Goal: Information Seeking & Learning: Learn about a topic

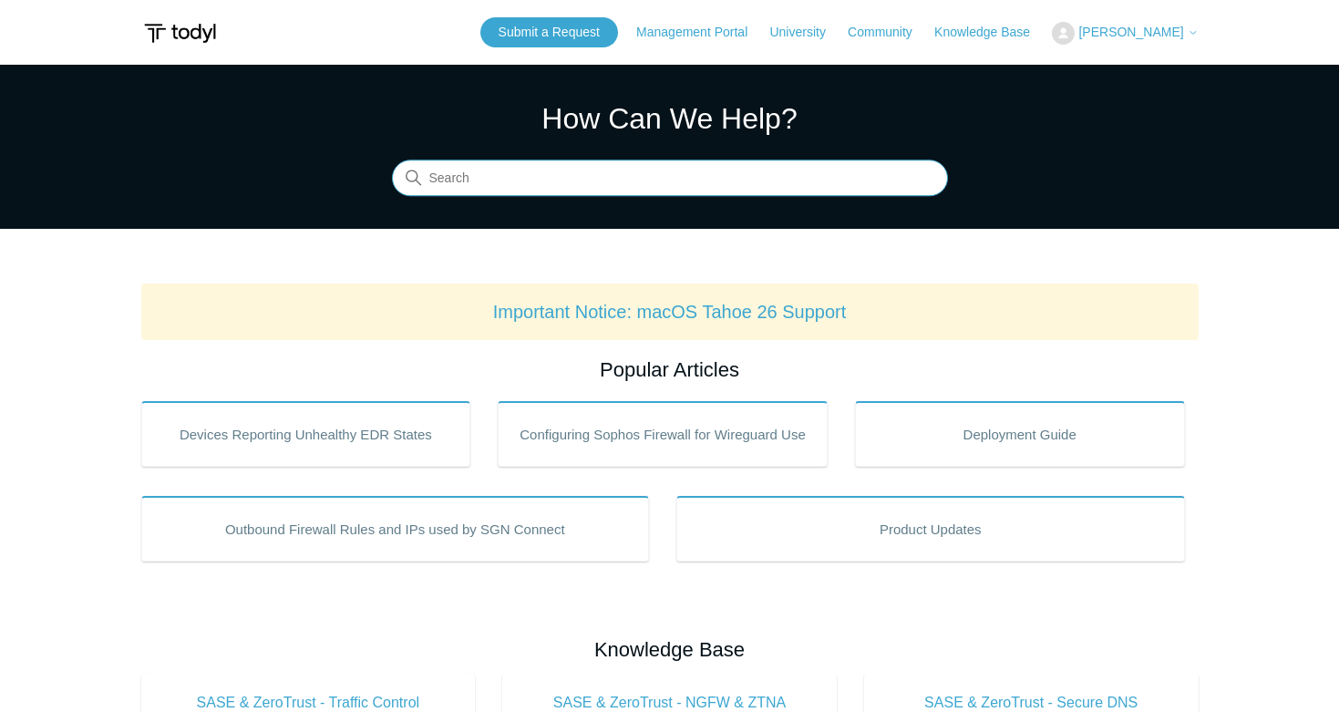
click at [451, 170] on input "Search" at bounding box center [670, 178] width 556 height 36
click at [559, 175] on input "Search" at bounding box center [670, 178] width 556 height 36
type input "support"
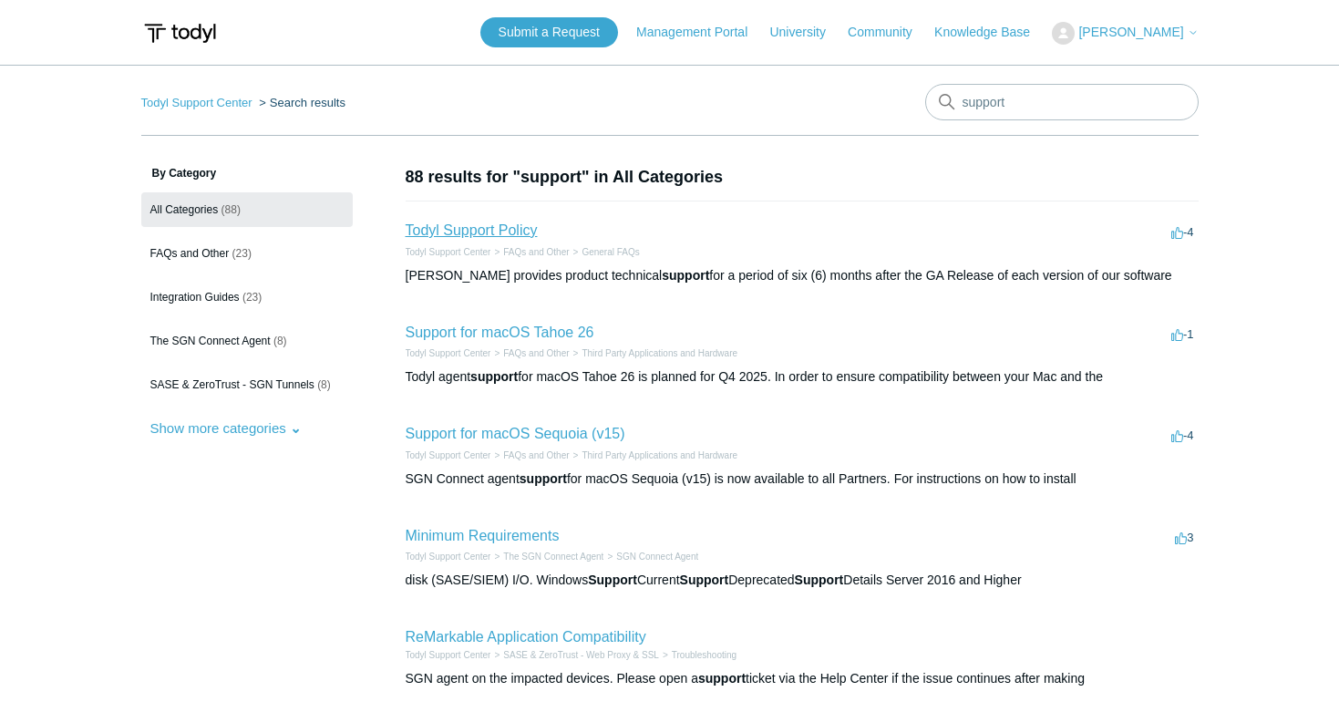
click at [492, 232] on link "Todyl Support Policy" at bounding box center [472, 229] width 132 height 15
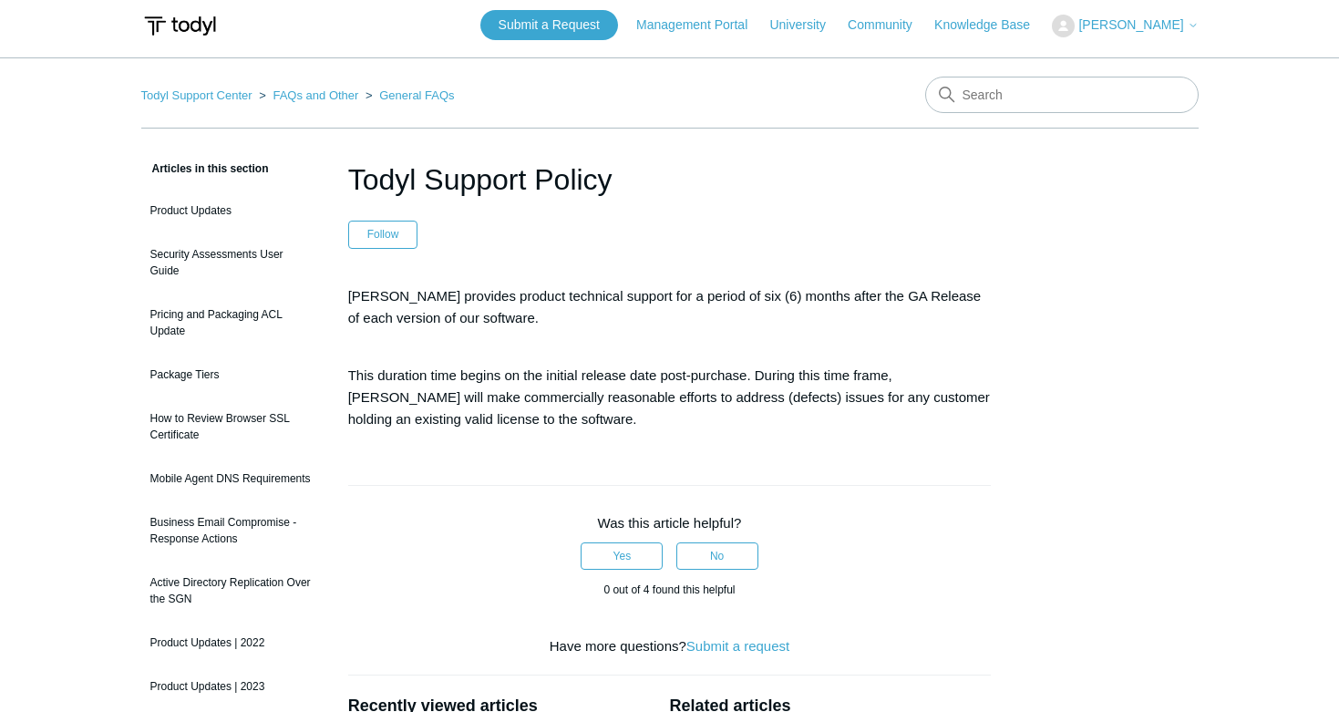
scroll to position [3, 0]
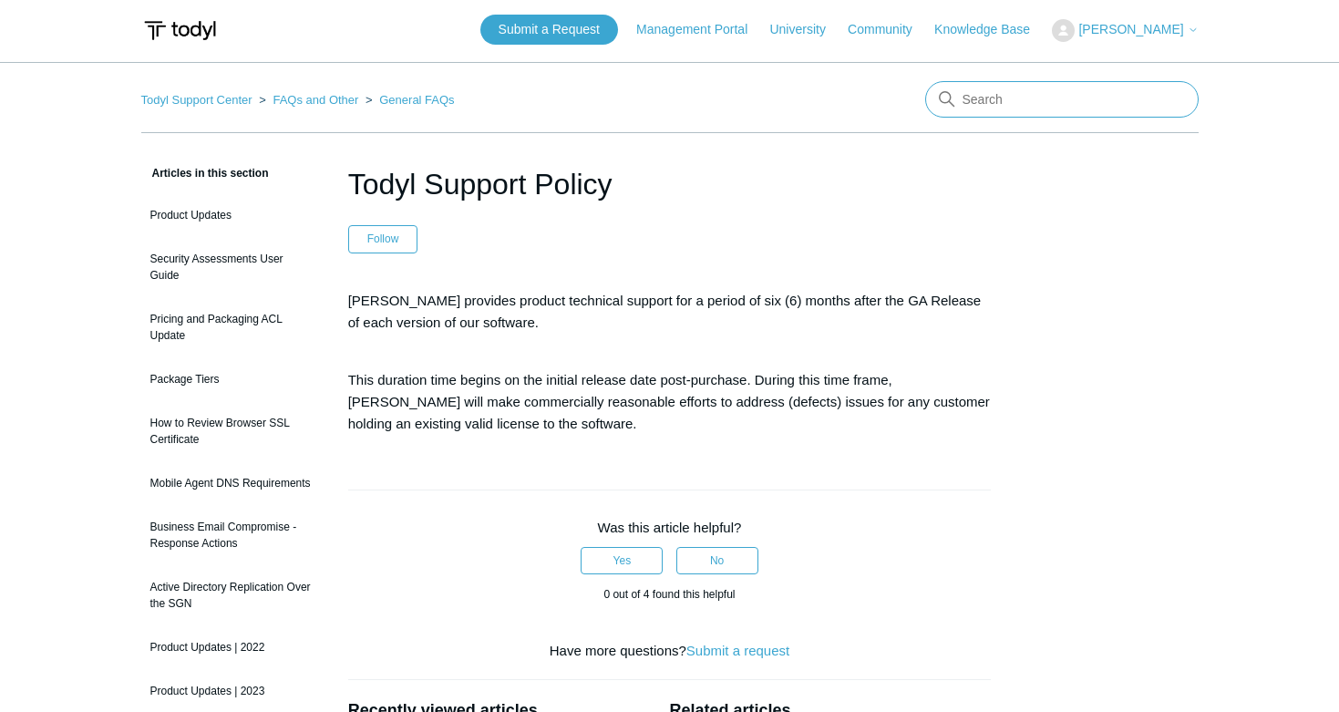
click at [1003, 102] on input "Search" at bounding box center [1061, 99] width 273 height 36
type input "submit a support request"
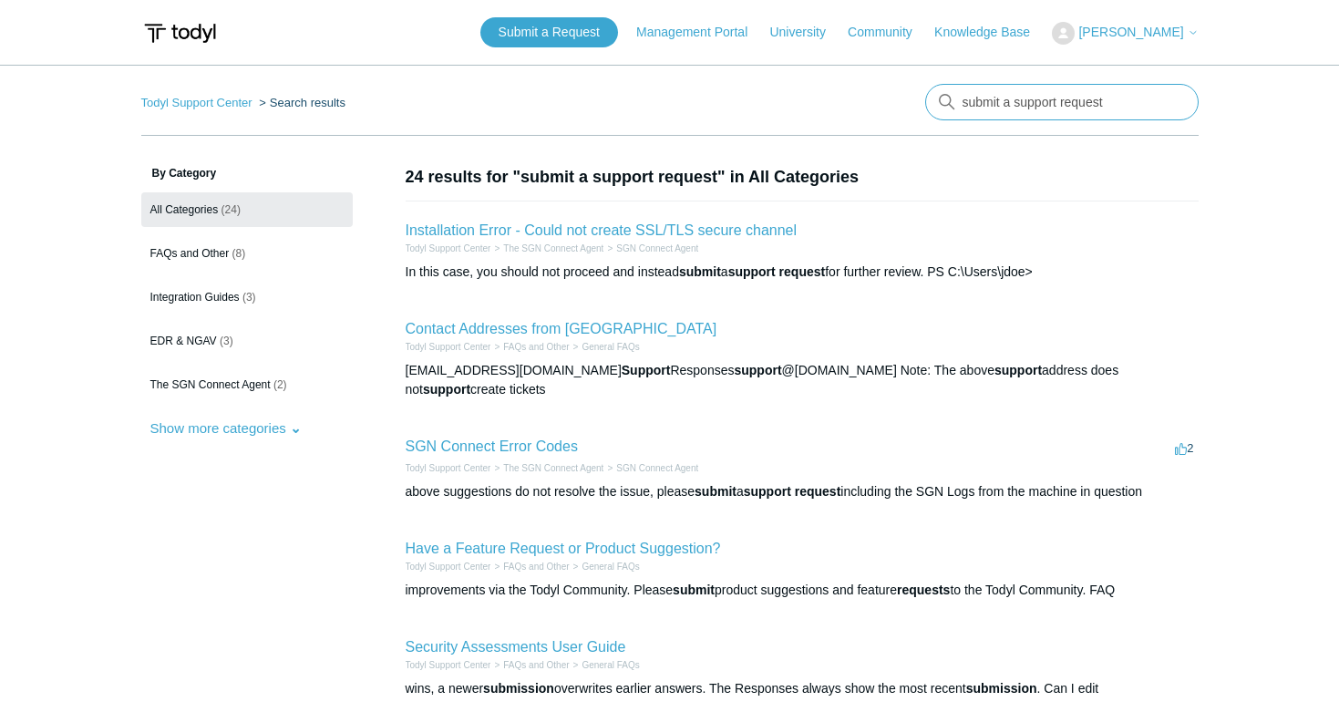
click at [1010, 106] on input "submit a support request" at bounding box center [1061, 102] width 273 height 36
type input "l"
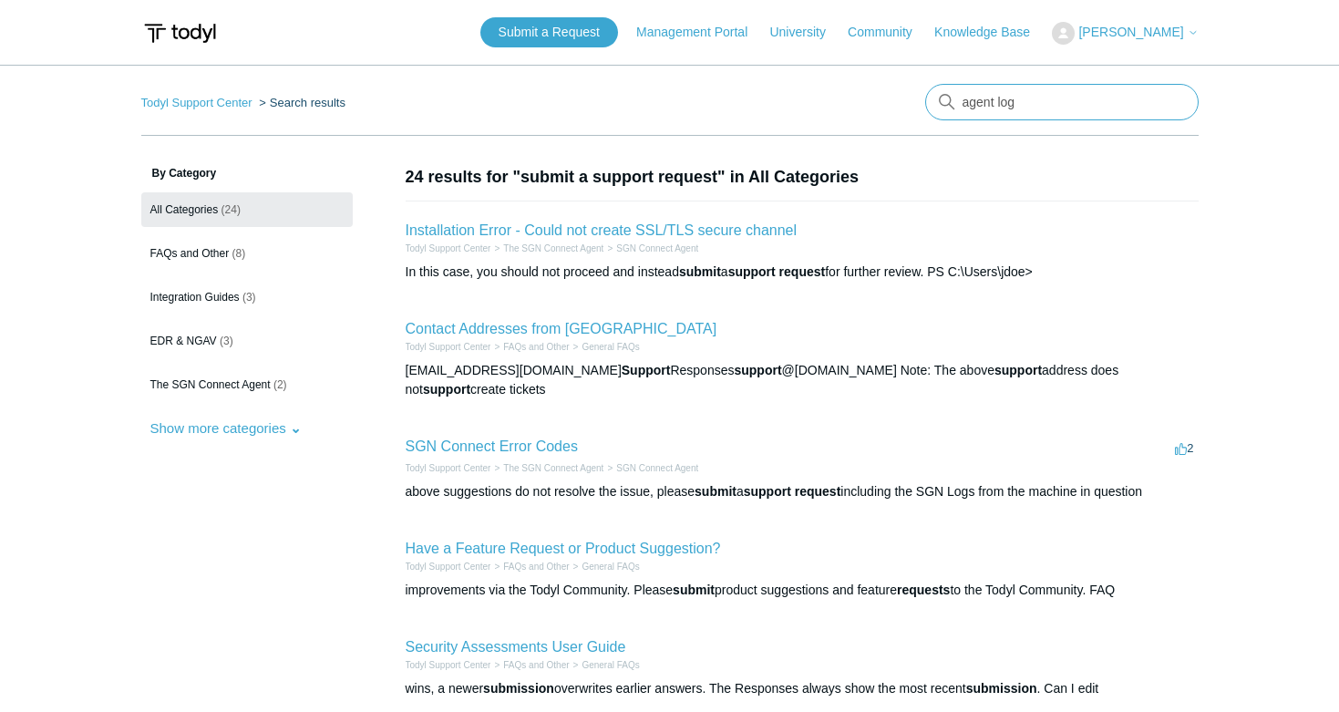
type input "agent logs"
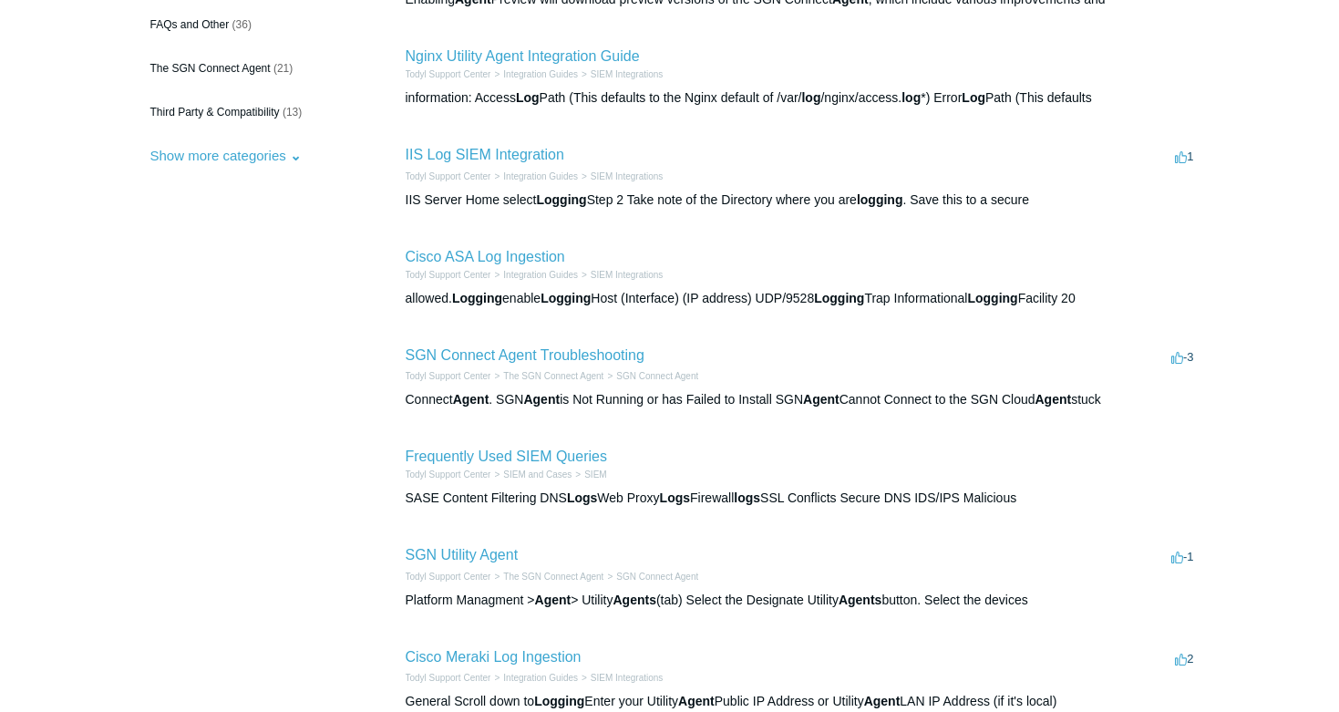
scroll to position [349, 0]
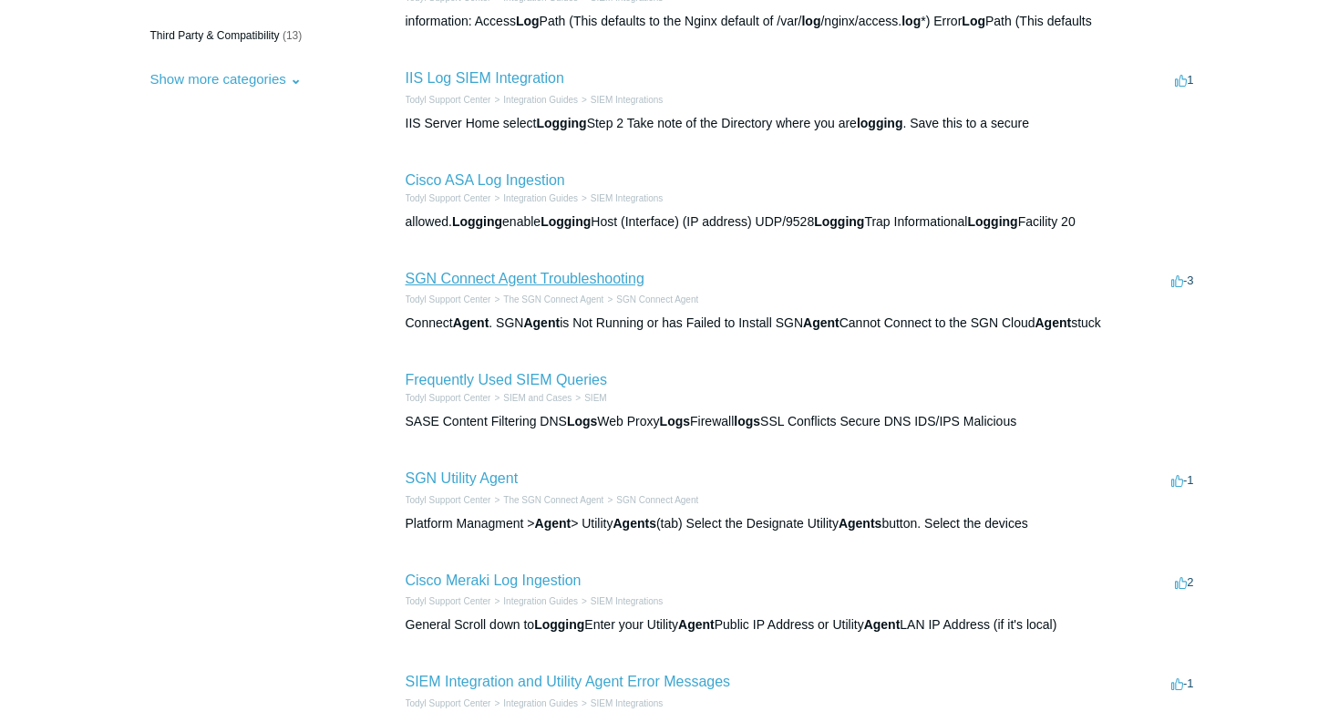
click at [557, 279] on link "SGN Connect Agent Troubleshooting" at bounding box center [525, 278] width 239 height 15
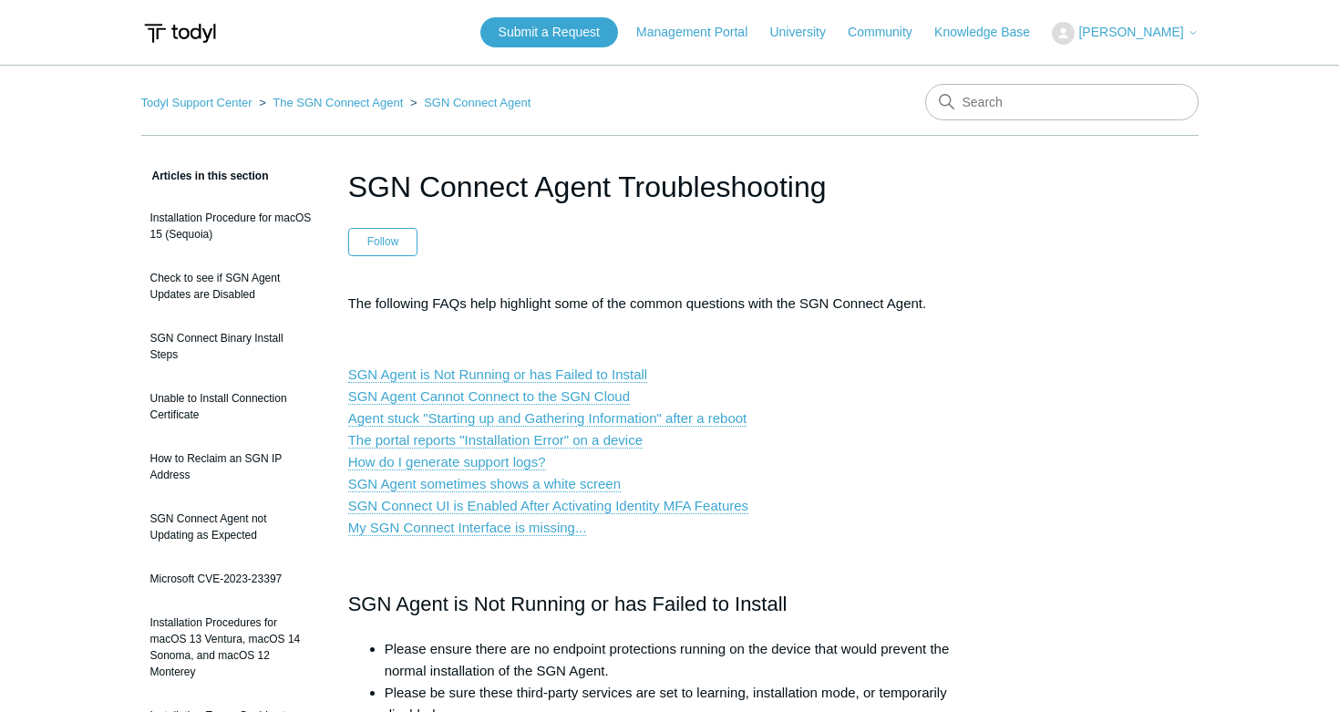
click at [803, 448] on p "SGN Agent is Not Running or has Failed to Install SGN Agent Cannot Connect to t…" at bounding box center [670, 451] width 644 height 175
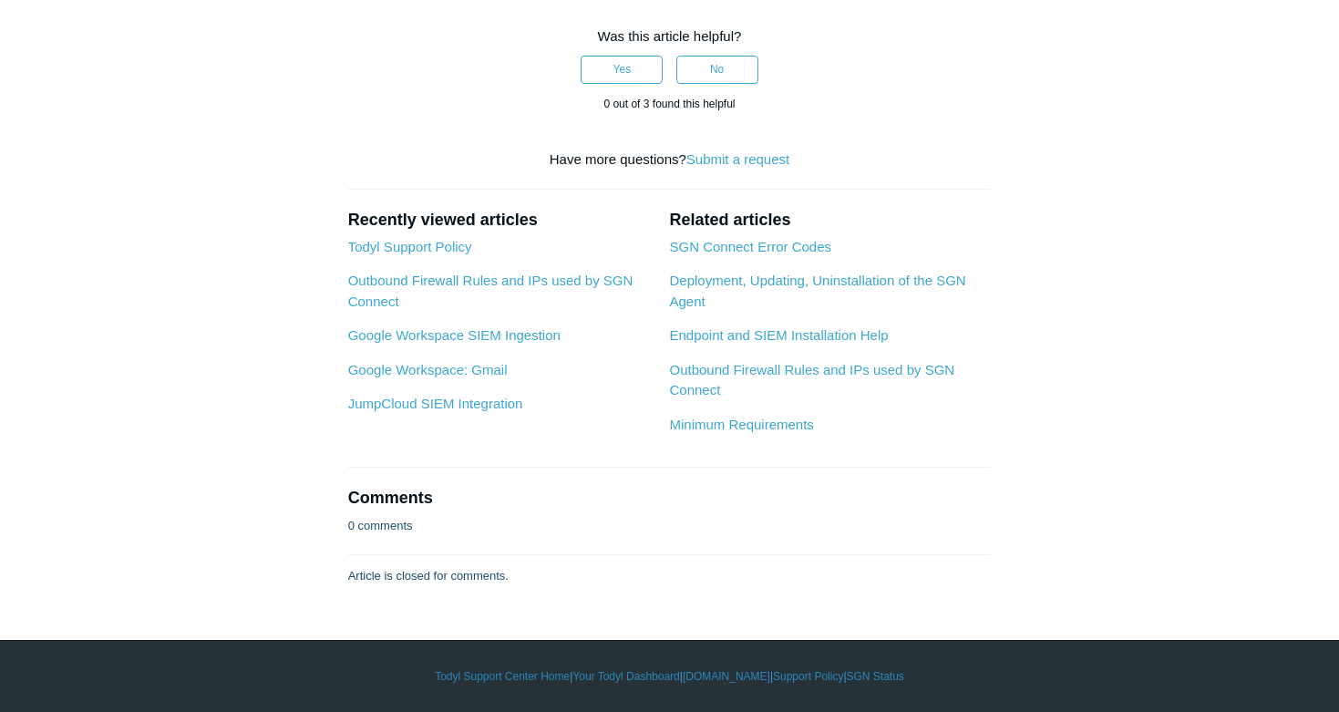
scroll to position [3296, 0]
drag, startPoint x: 340, startPoint y: 180, endPoint x: 748, endPoint y: 221, distance: 410.3
copy article "SGN Connect Agent Troubleshooting Follow Not yet followed by anyone The followi…"
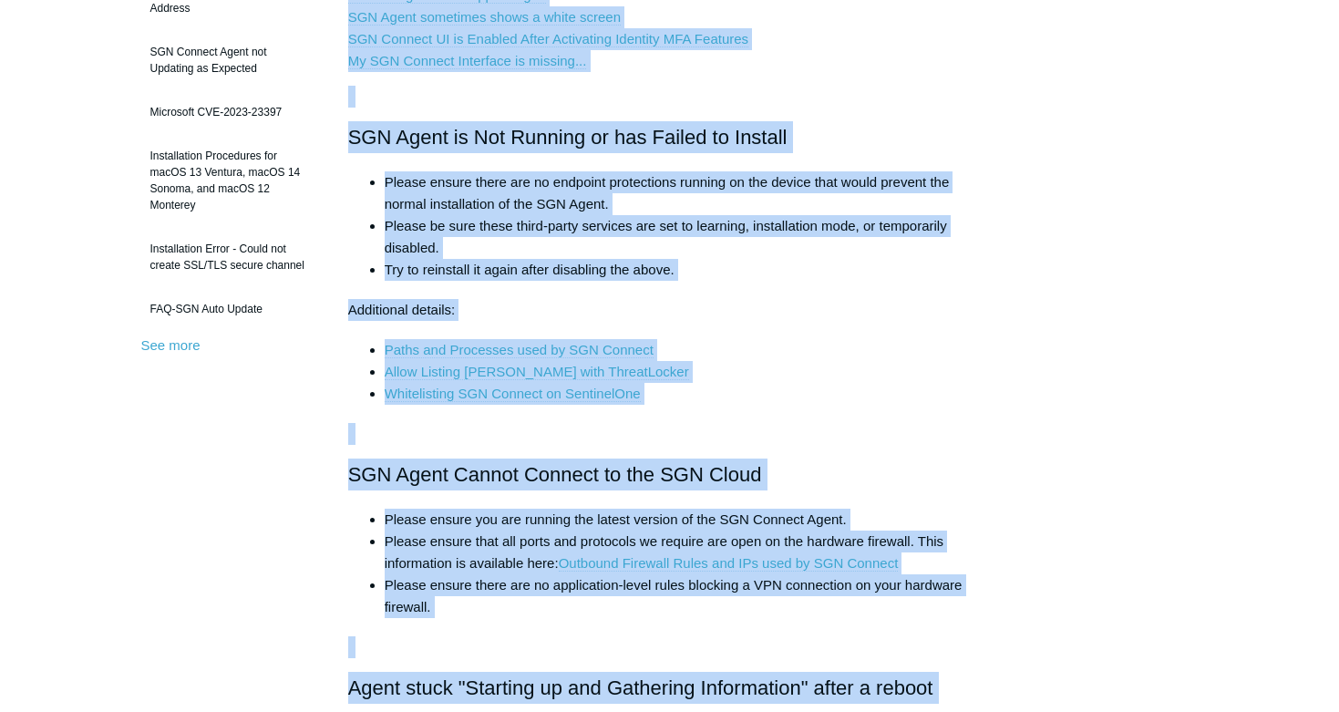
scroll to position [0, 0]
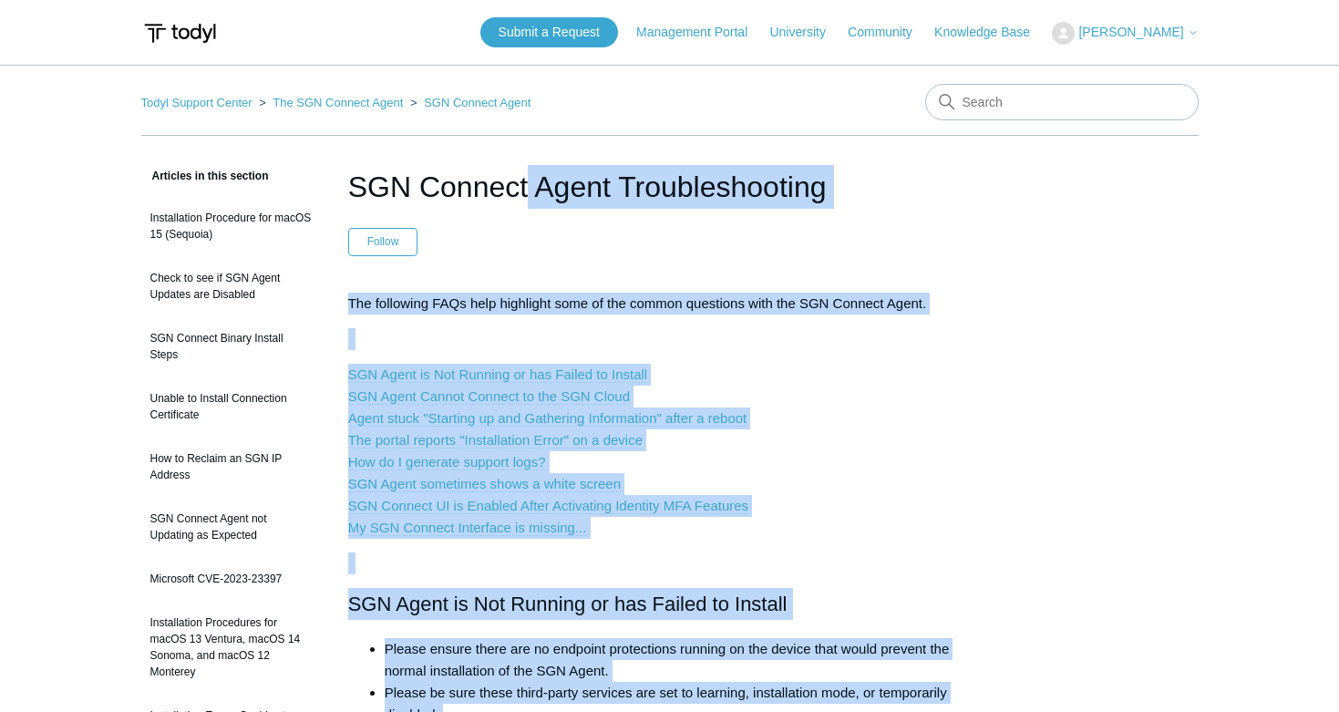
click at [903, 242] on header "SGN Connect Agent Troubleshooting Follow Not yet followed by anyone" at bounding box center [670, 210] width 644 height 91
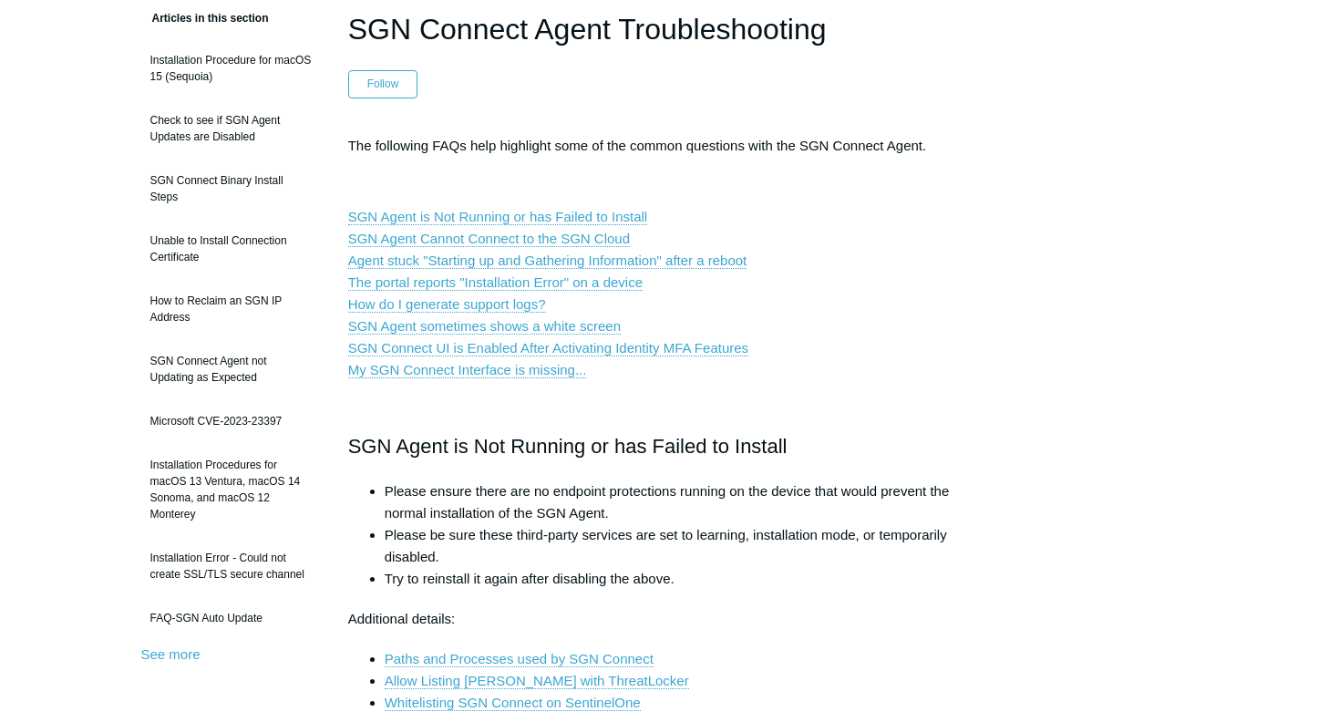
scroll to position [172, 0]
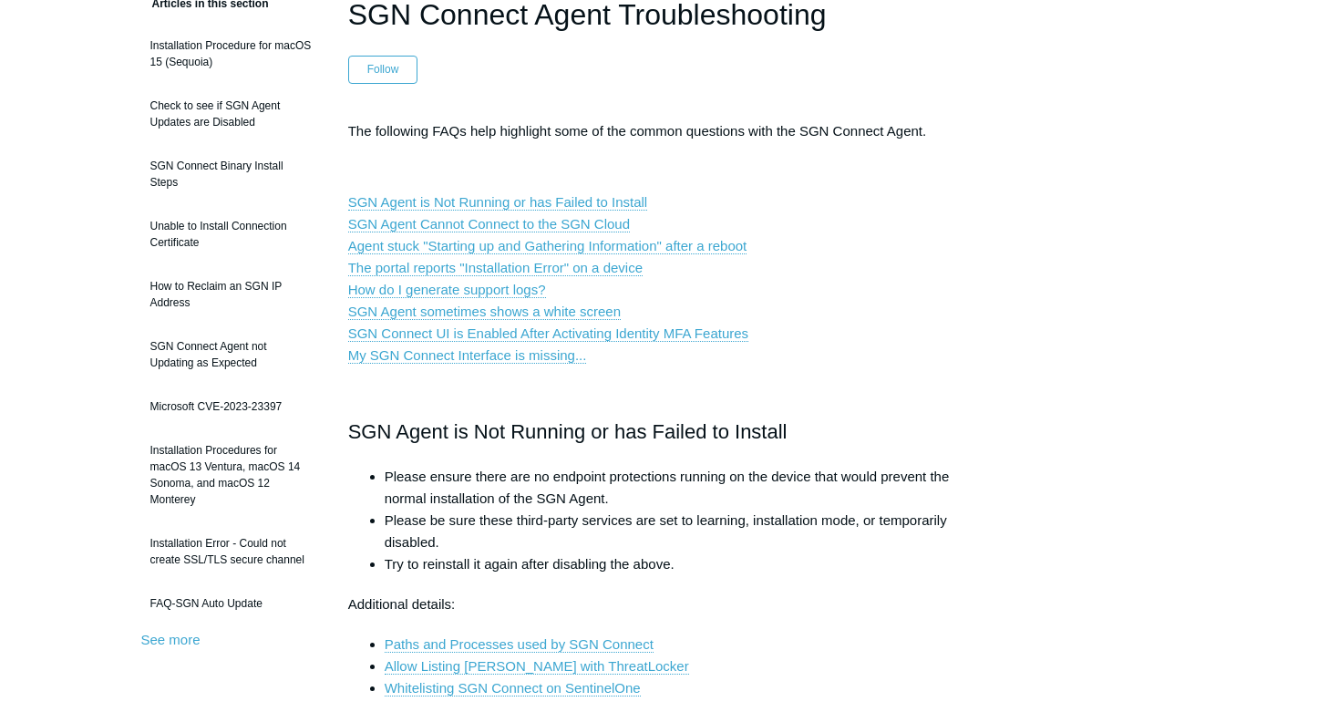
click at [361, 428] on h2 "SGN Agent is Not Running or has Failed to Install" at bounding box center [670, 432] width 644 height 32
click at [351, 430] on h2 "SGN Agent is Not Running or has Failed to Install" at bounding box center [670, 432] width 644 height 32
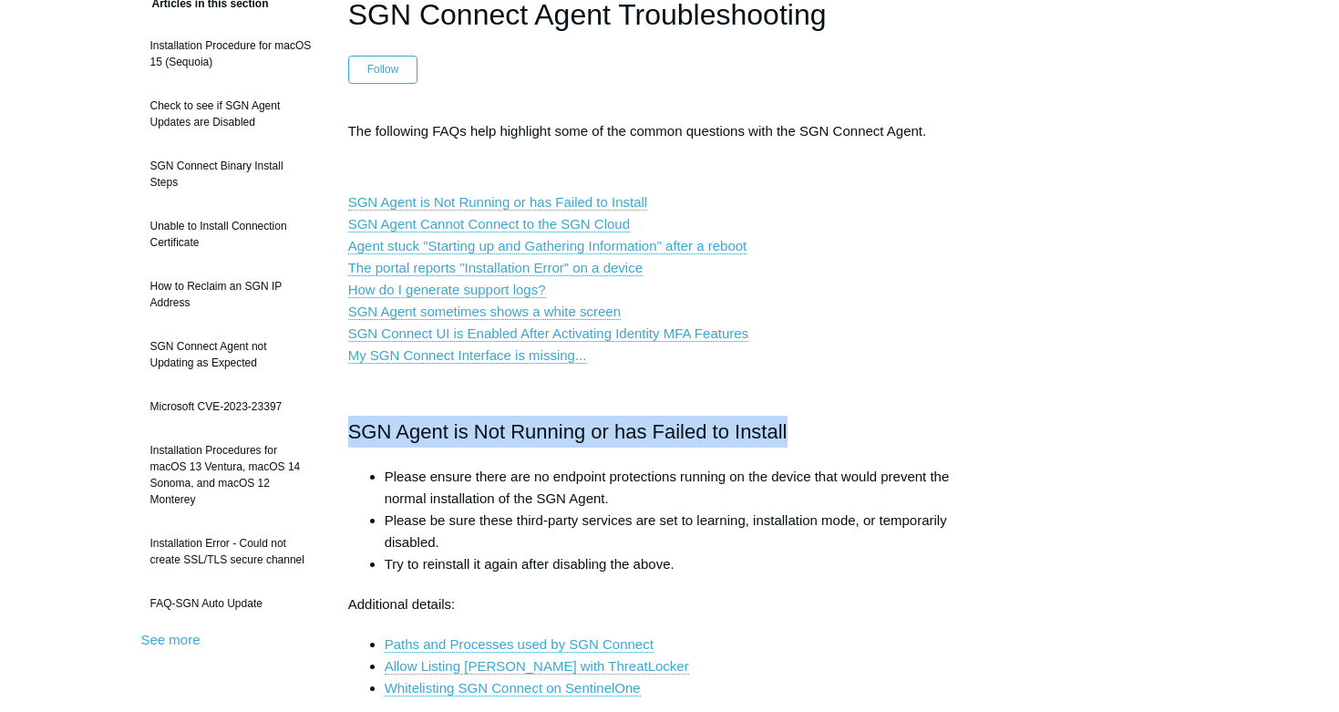
drag, startPoint x: 349, startPoint y: 429, endPoint x: 819, endPoint y: 436, distance: 470.4
click at [819, 436] on h2 "SGN Agent is Not Running or has Failed to Install" at bounding box center [670, 432] width 644 height 32
copy h2 "SGN Agent is Not Running or has Failed to Install"
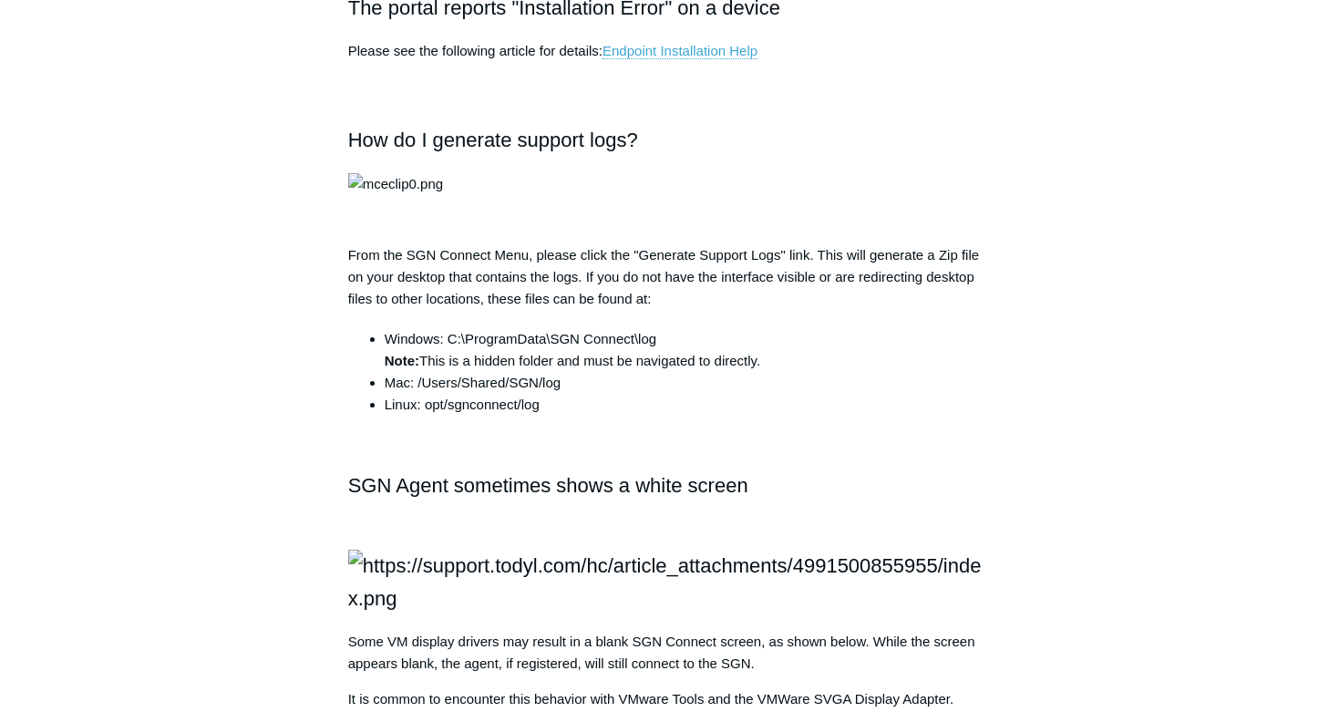
scroll to position [1606, 0]
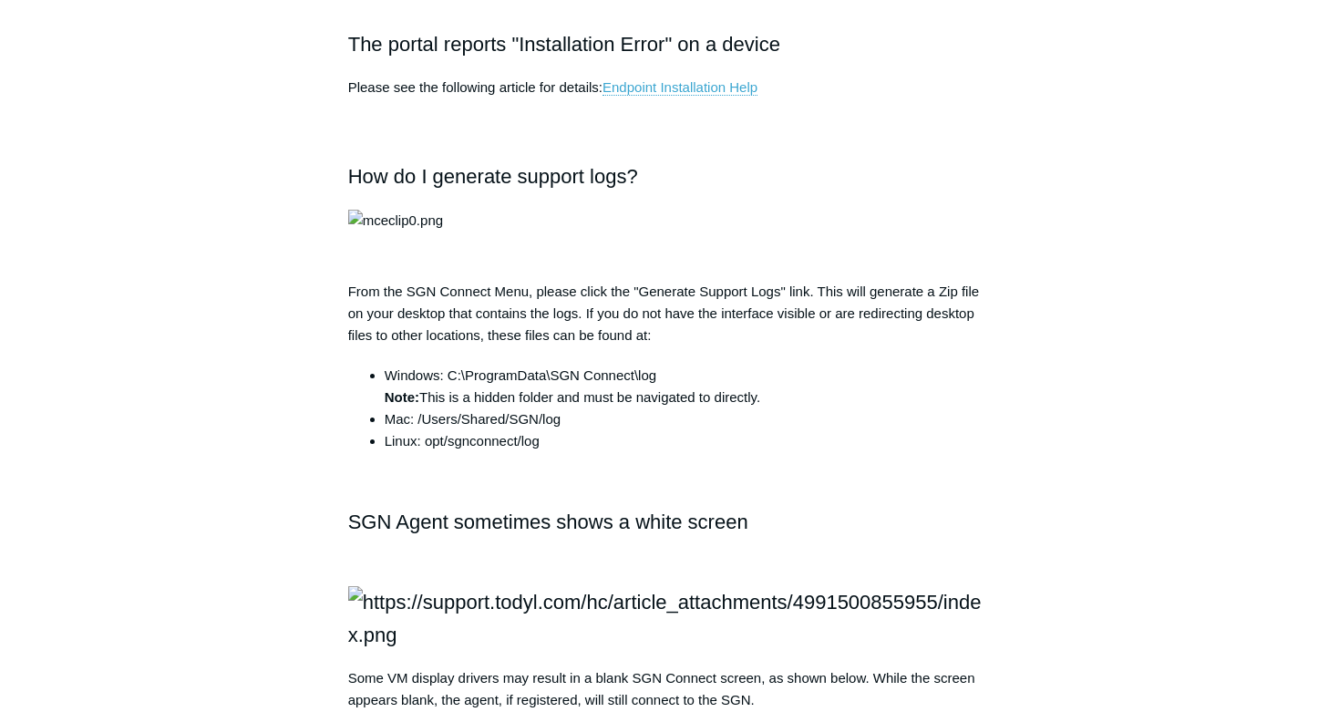
click at [419, 183] on h2 "How do I generate support logs?" at bounding box center [670, 176] width 644 height 32
drag, startPoint x: 342, startPoint y: 173, endPoint x: 645, endPoint y: 178, distance: 303.6
click at [645, 178] on article "SGN Connect Agent Troubleshooting Follow Not yet followed by anyone The followi…" at bounding box center [670, 197] width 698 height 3277
copy h2 "How do I generate support logs?"
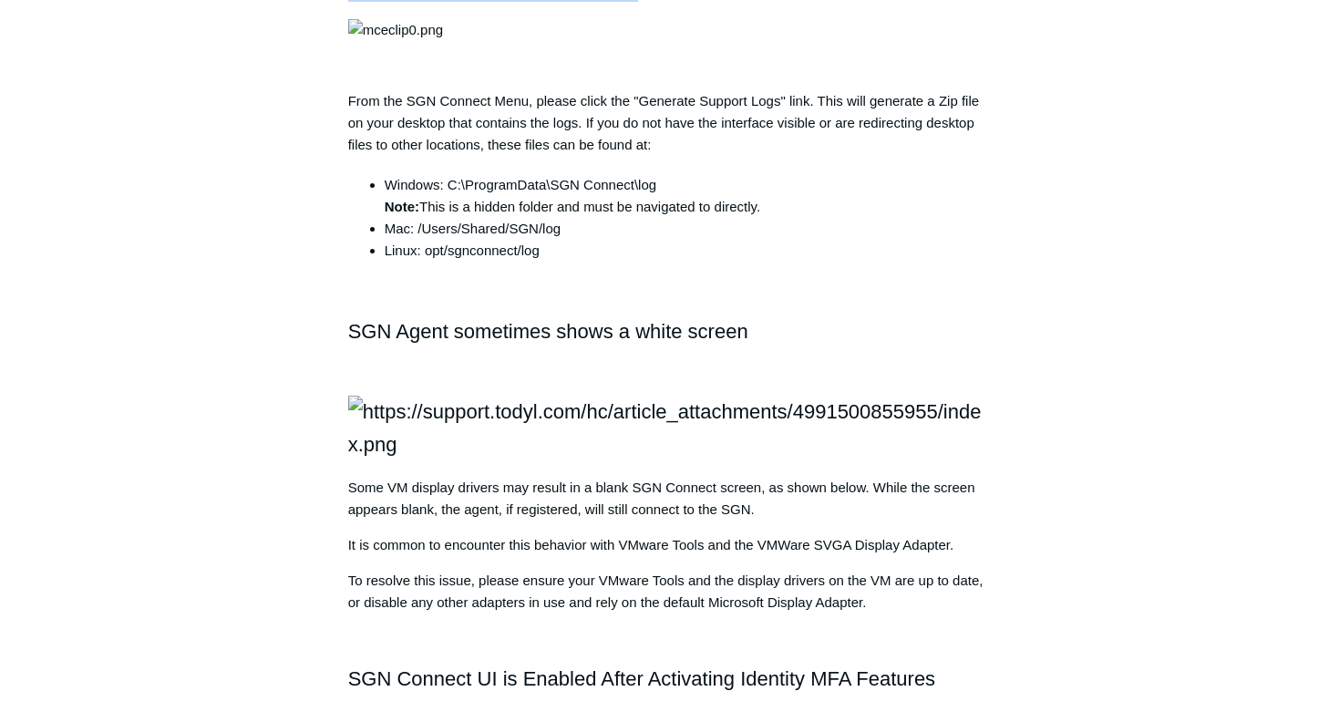
scroll to position [1800, 0]
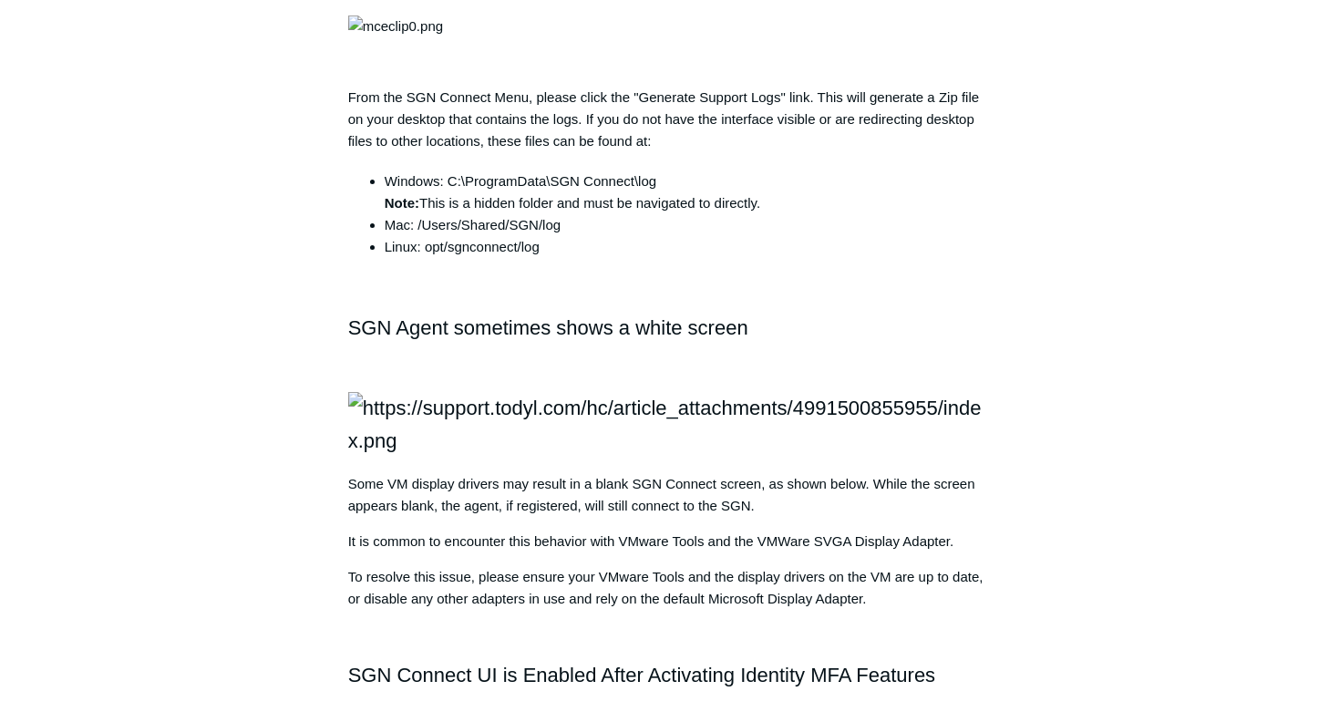
drag, startPoint x: 339, startPoint y: 46, endPoint x: 497, endPoint y: 169, distance: 200.0
click at [497, 169] on article "SGN Connect Agent Troubleshooting Follow Not yet followed by anyone The followi…" at bounding box center [670, 3] width 698 height 3277
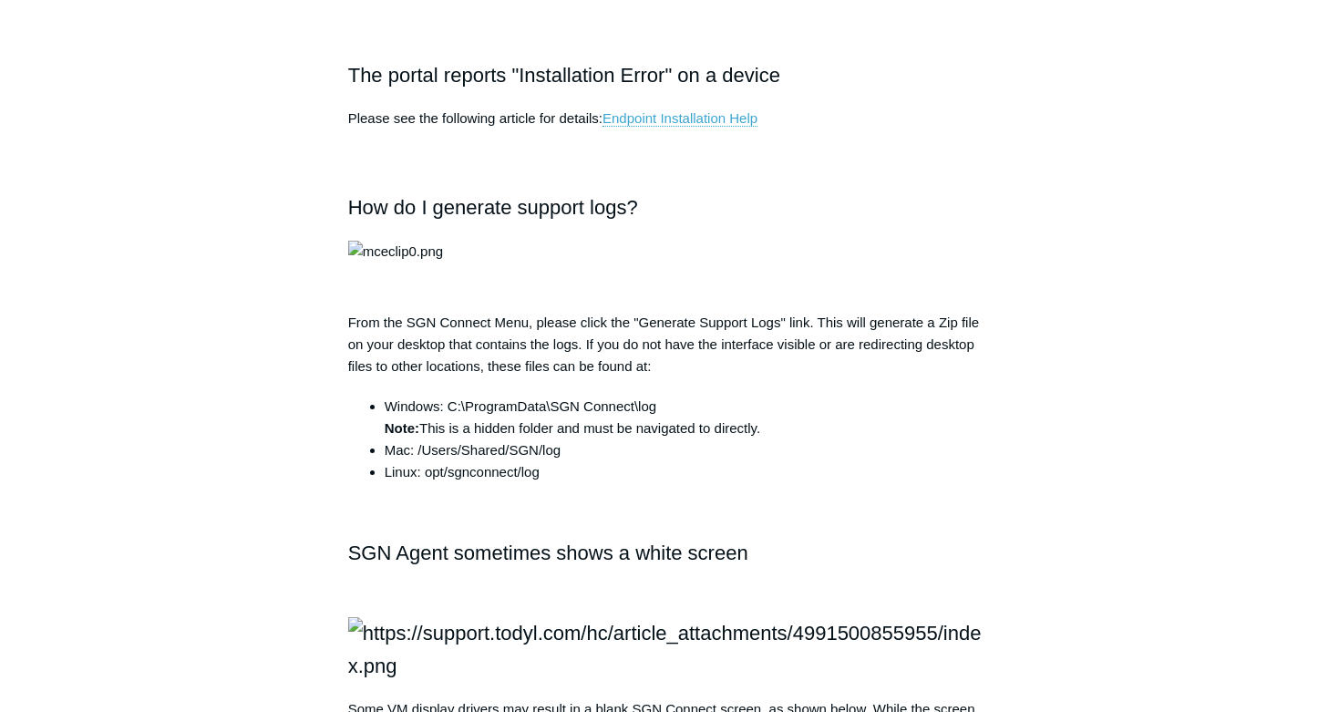
scroll to position [1474, 0]
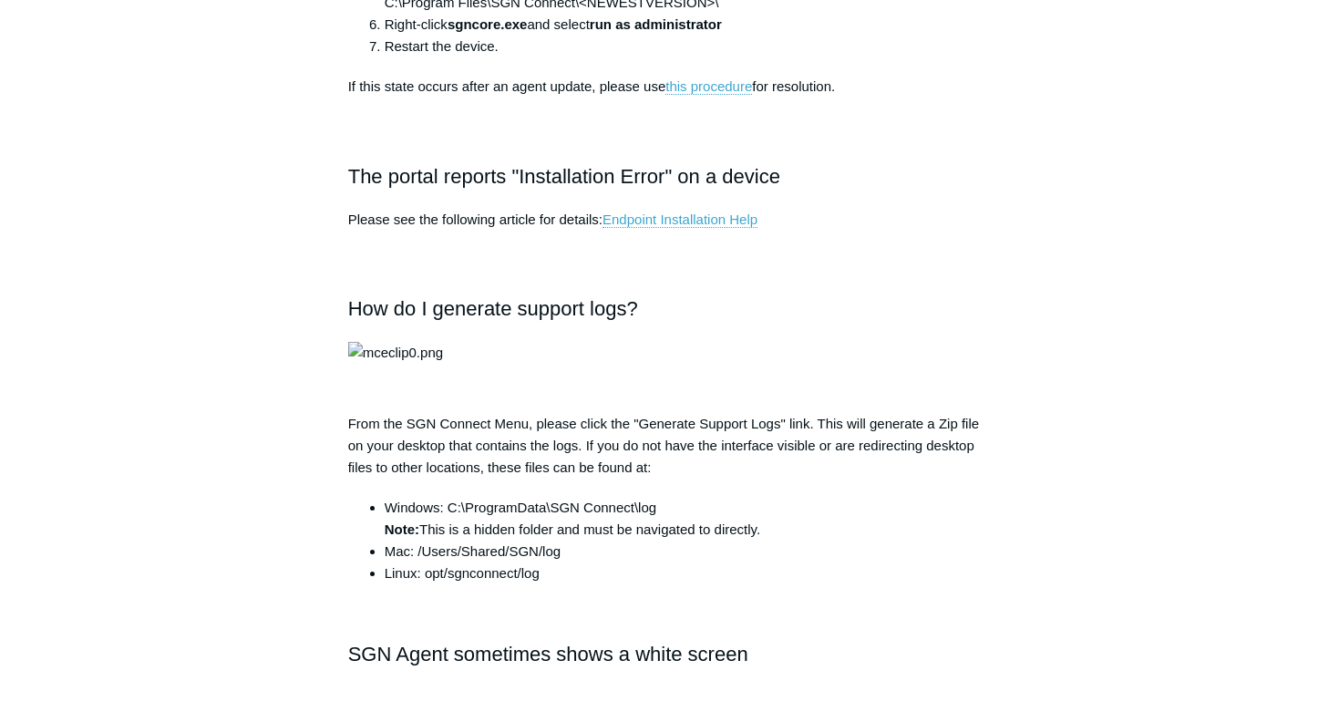
drag, startPoint x: 327, startPoint y: 361, endPoint x: 683, endPoint y: 525, distance: 391.5
click at [683, 525] on article "SGN Connect Agent Troubleshooting Follow Not yet followed by anyone The followi…" at bounding box center [670, 329] width 698 height 3277
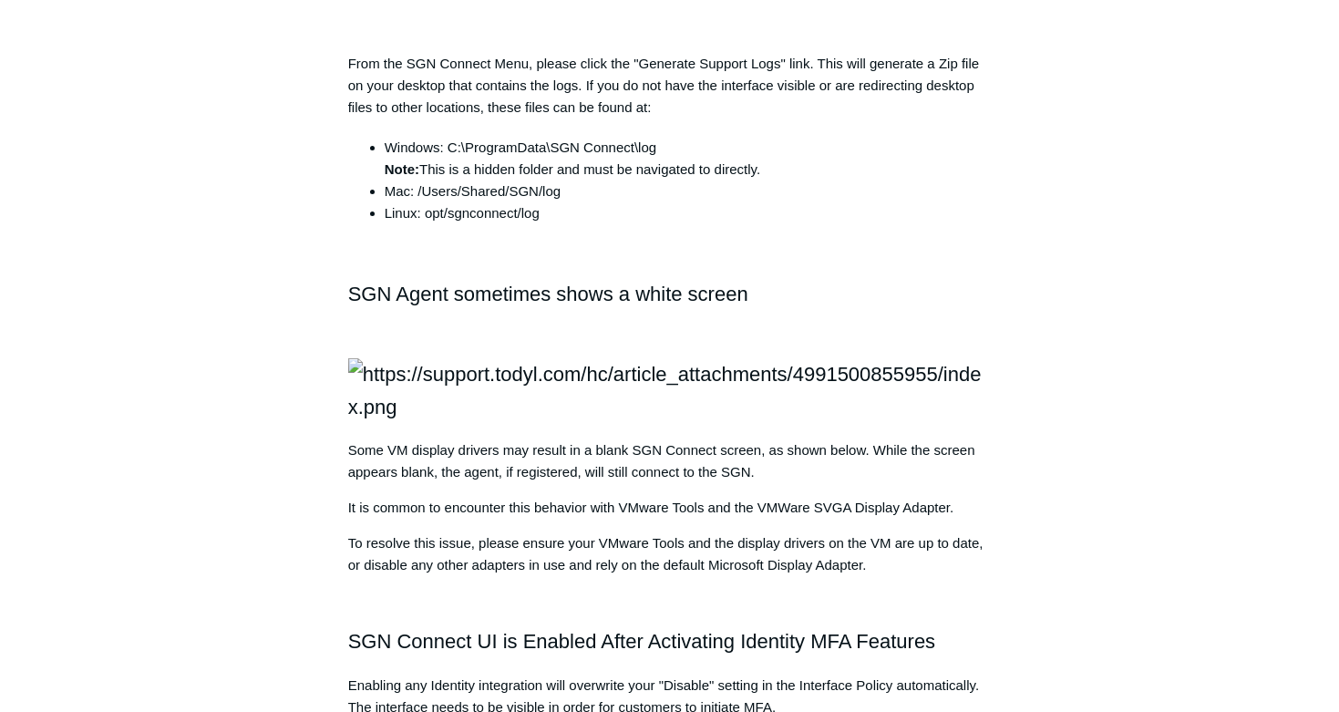
scroll to position [1854, 0]
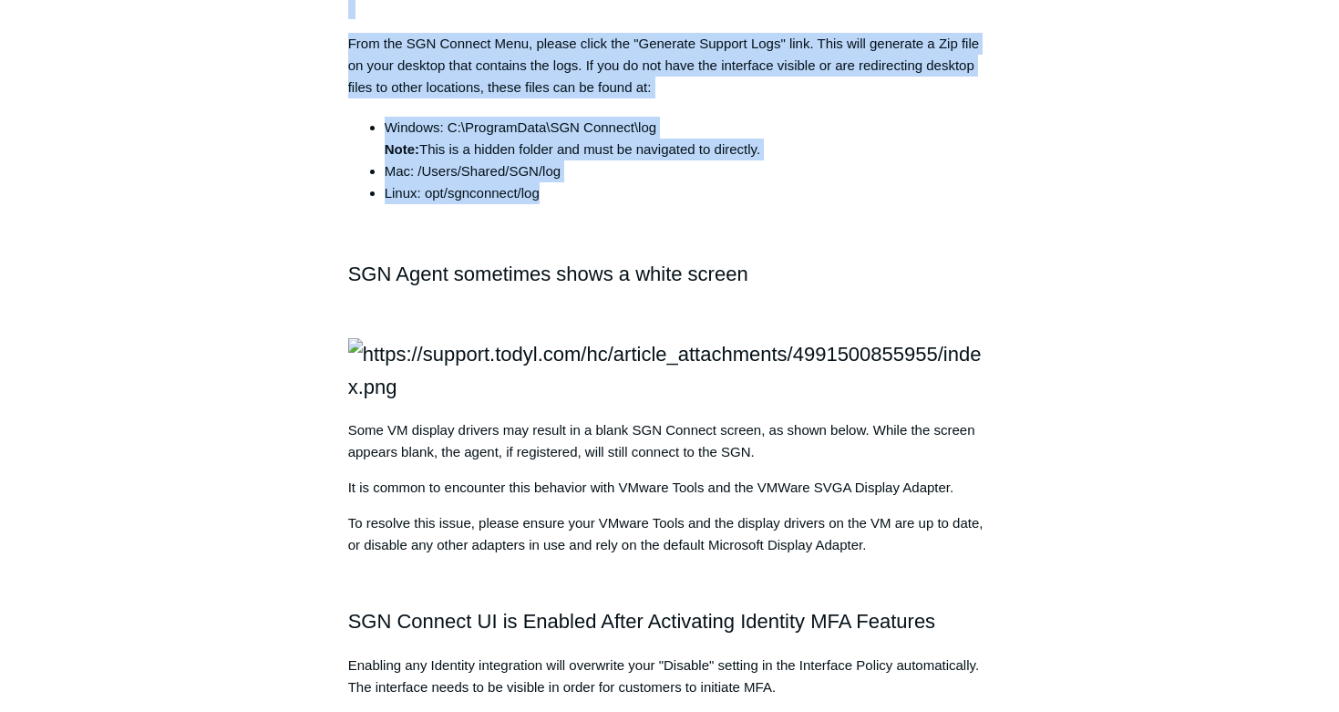
drag, startPoint x: 678, startPoint y: 646, endPoint x: 440, endPoint y: 400, distance: 342.3
copy div "From the SGN Connect Menu, please click the "Generate Support Logs" link. This …"
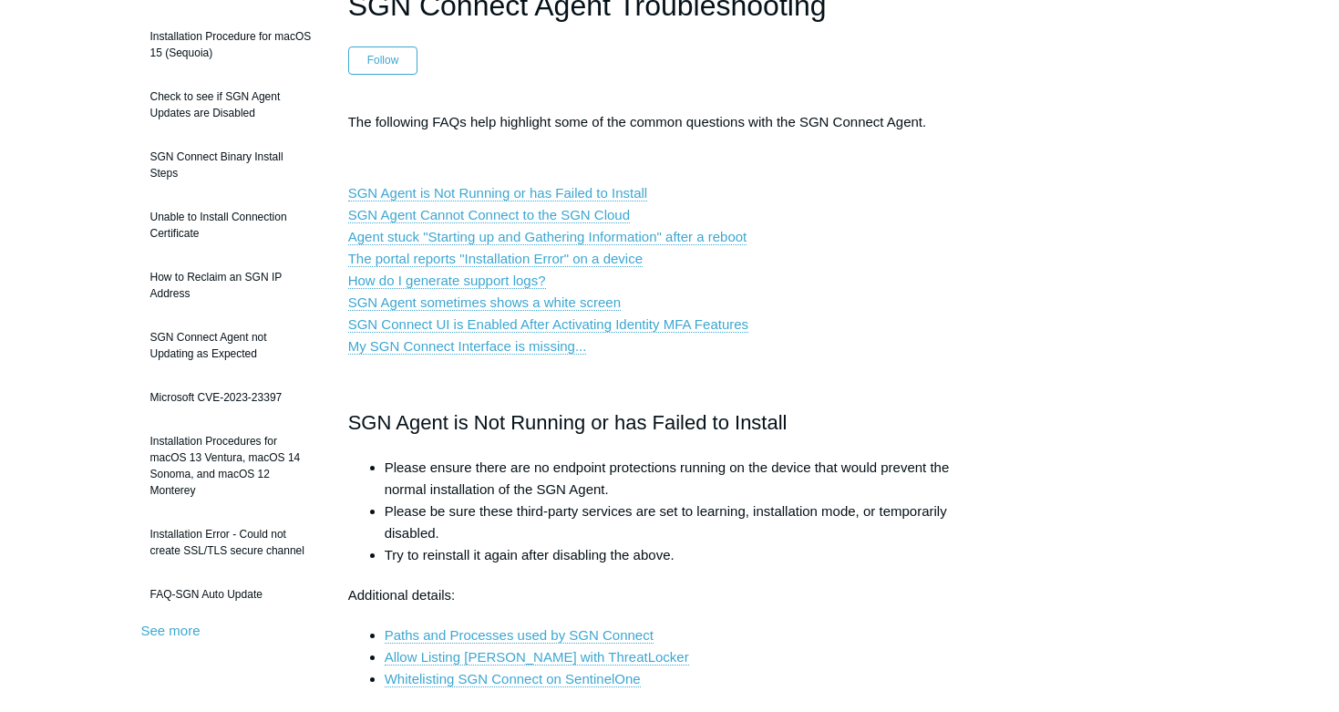
scroll to position [258, 0]
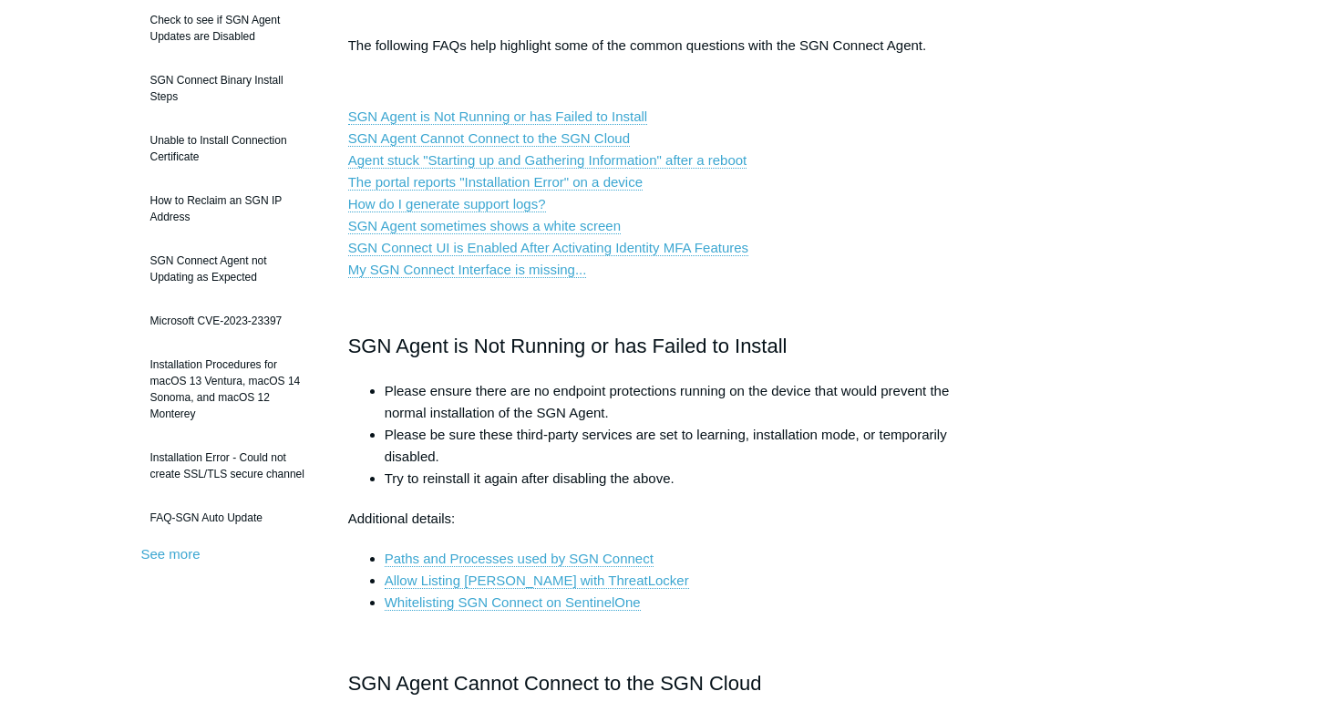
click at [809, 355] on h2 "SGN Agent is Not Running or has Failed to Install" at bounding box center [670, 346] width 644 height 32
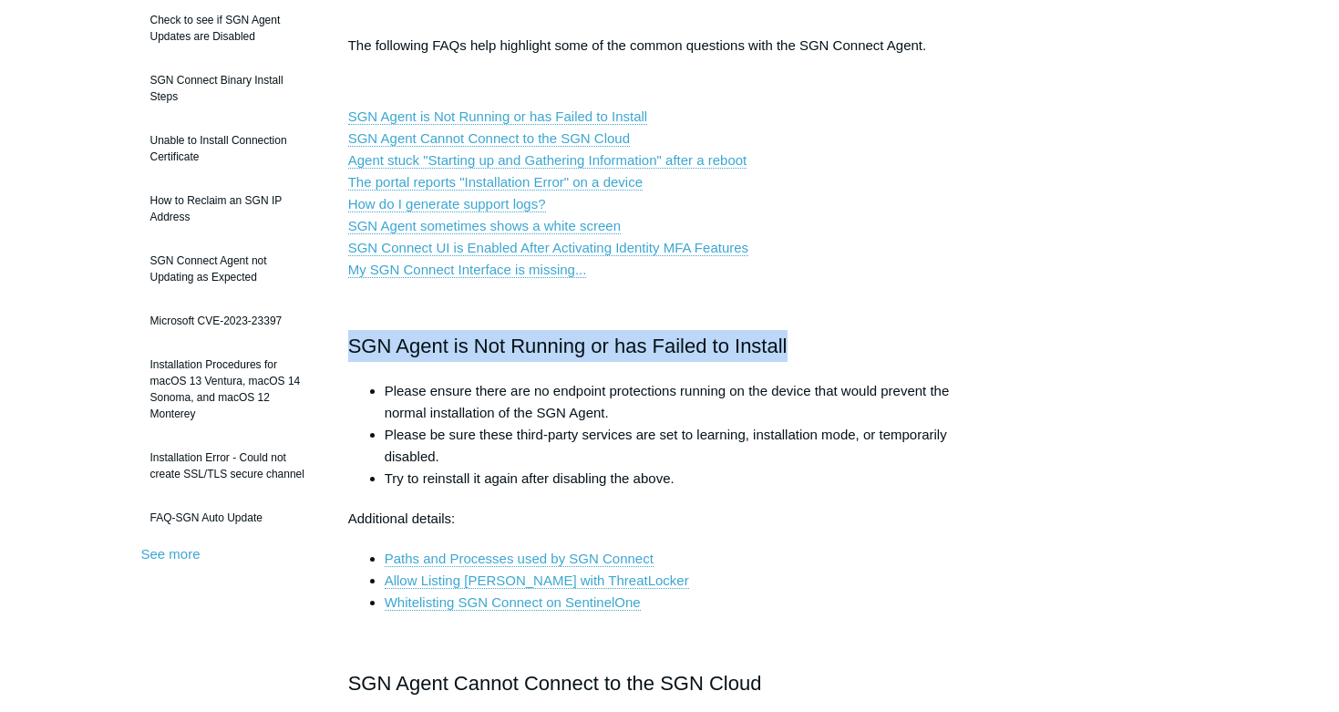
drag, startPoint x: 794, startPoint y: 345, endPoint x: 344, endPoint y: 345, distance: 450.3
copy h2 "SGN Agent is Not Running or has Failed to Install"
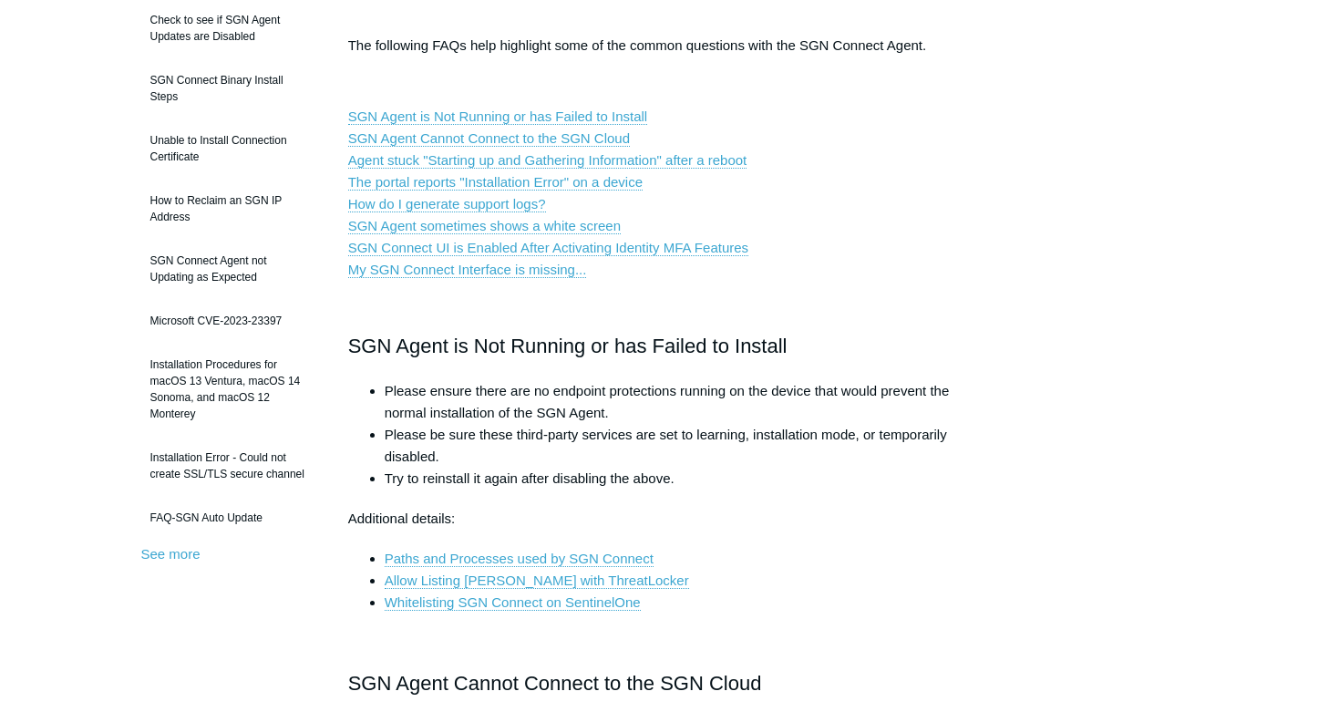
click at [786, 425] on li "Please be sure these third-party services are set to learning, installation mod…" at bounding box center [688, 446] width 607 height 44
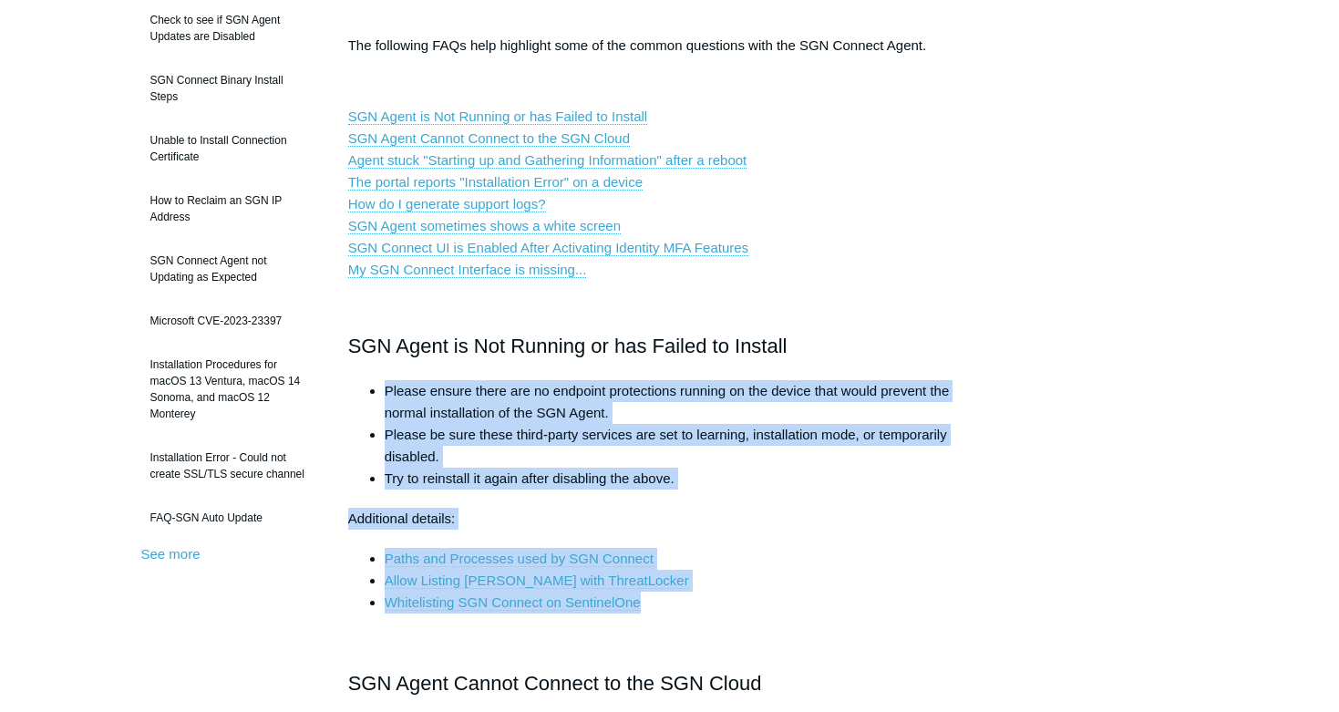
drag, startPoint x: 673, startPoint y: 611, endPoint x: 338, endPoint y: 376, distance: 408.9
copy div "Please ensure there are no endpoint protections running on the device that woul…"
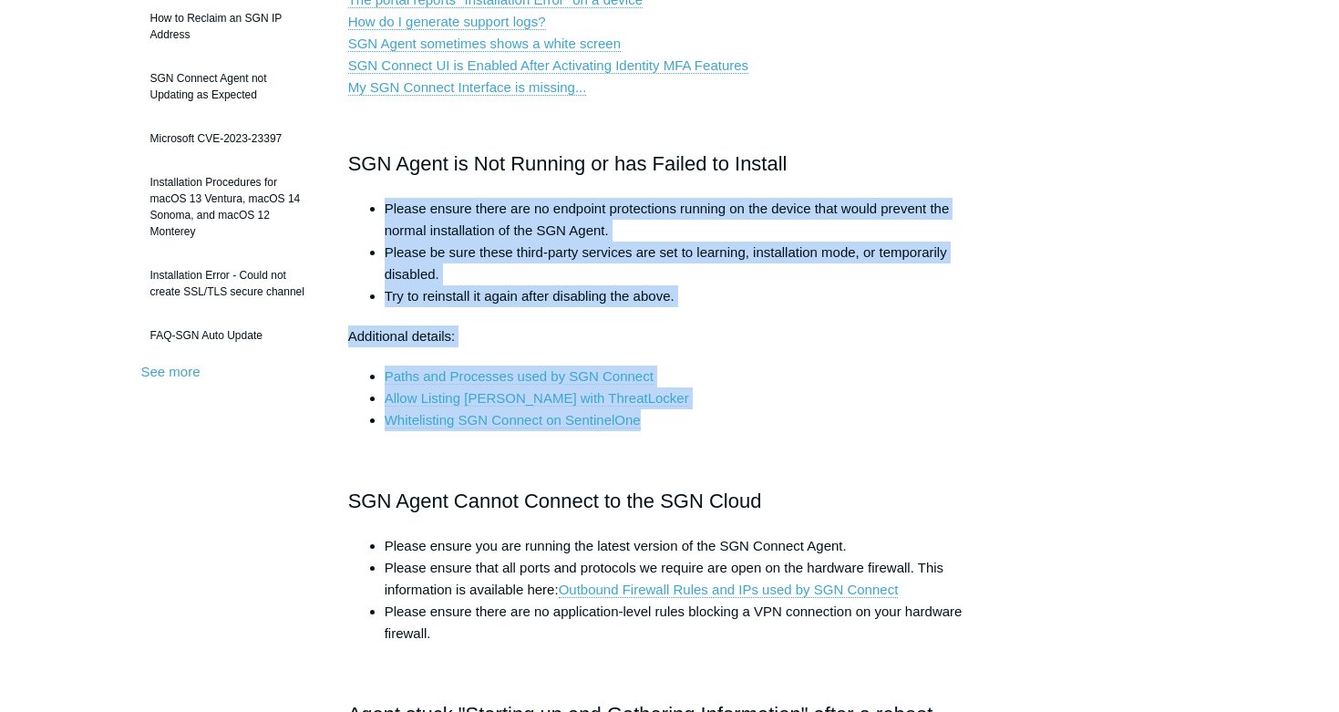
scroll to position [678, 0]
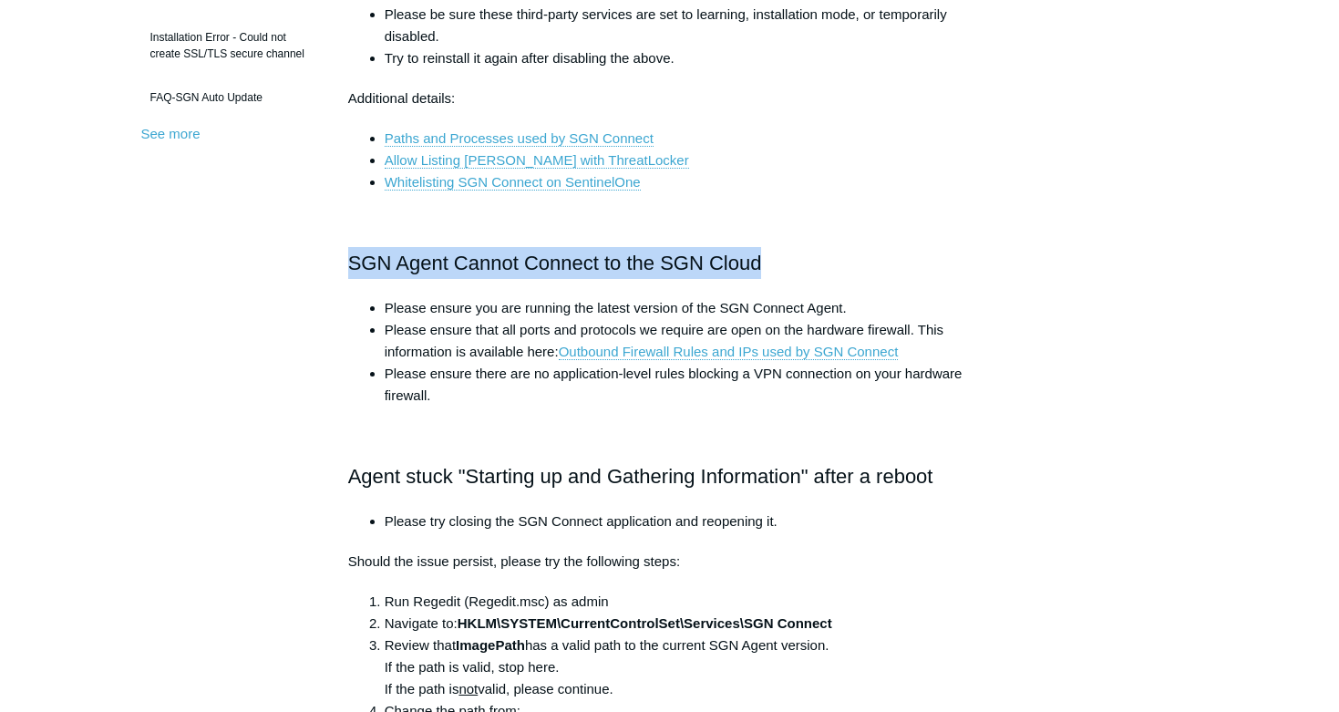
drag, startPoint x: 767, startPoint y: 262, endPoint x: 328, endPoint y: 273, distance: 439.5
copy h2 "SGN Agent Cannot Connect to the SGN Cloud"
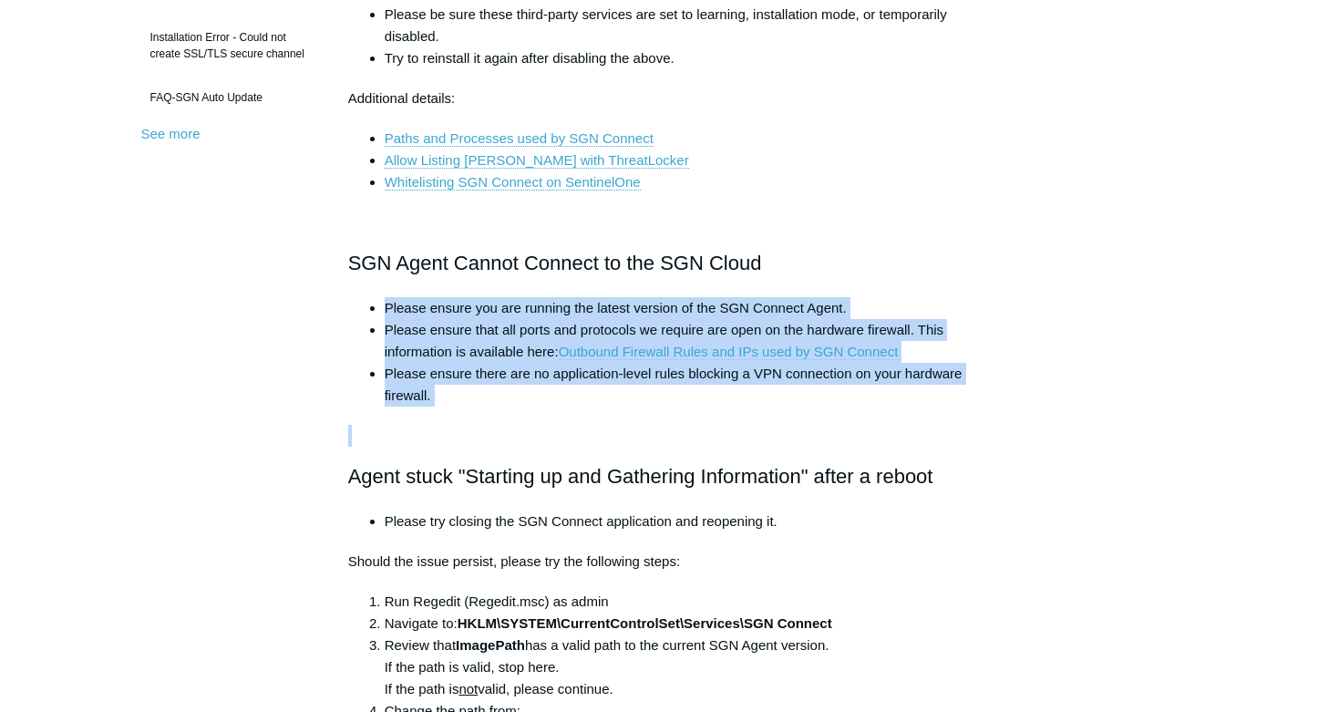
drag, startPoint x: 492, startPoint y: 431, endPoint x: 347, endPoint y: 307, distance: 190.7
copy div "Please ensure you are running the latest version of the SGN Connect Agent. Plea…"
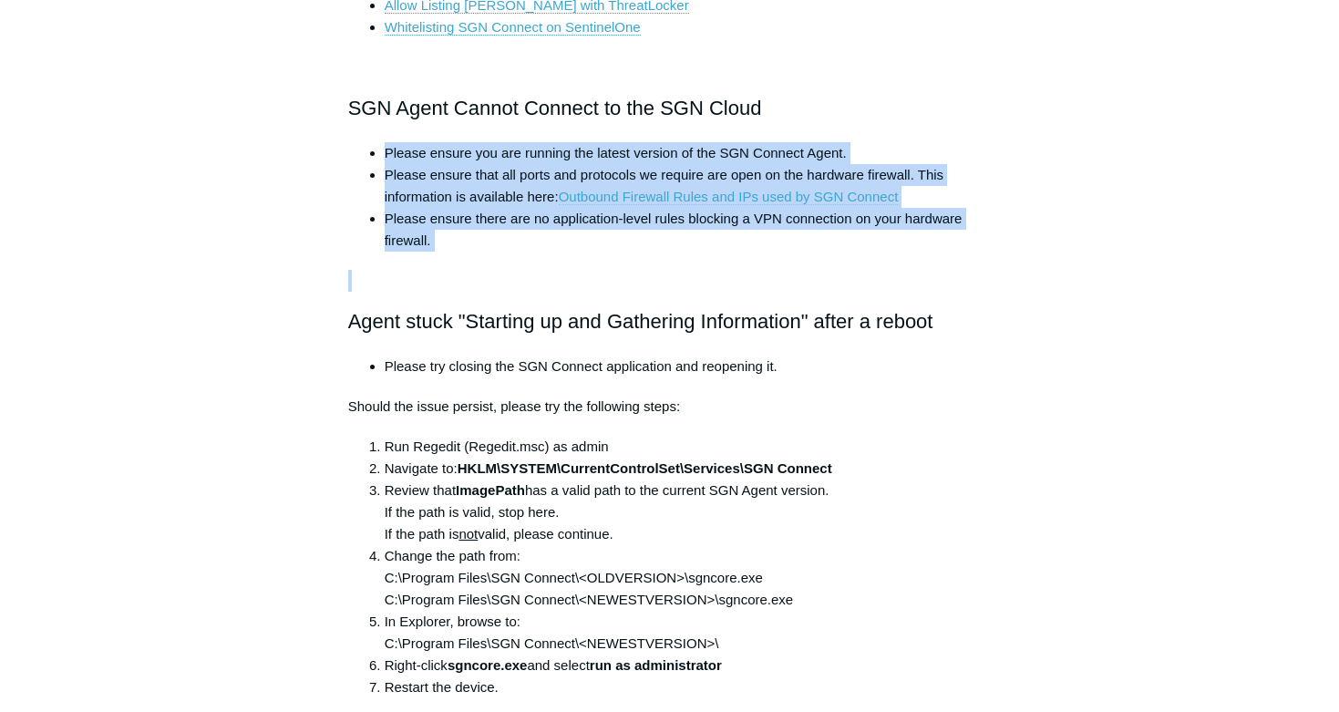
scroll to position [843, 0]
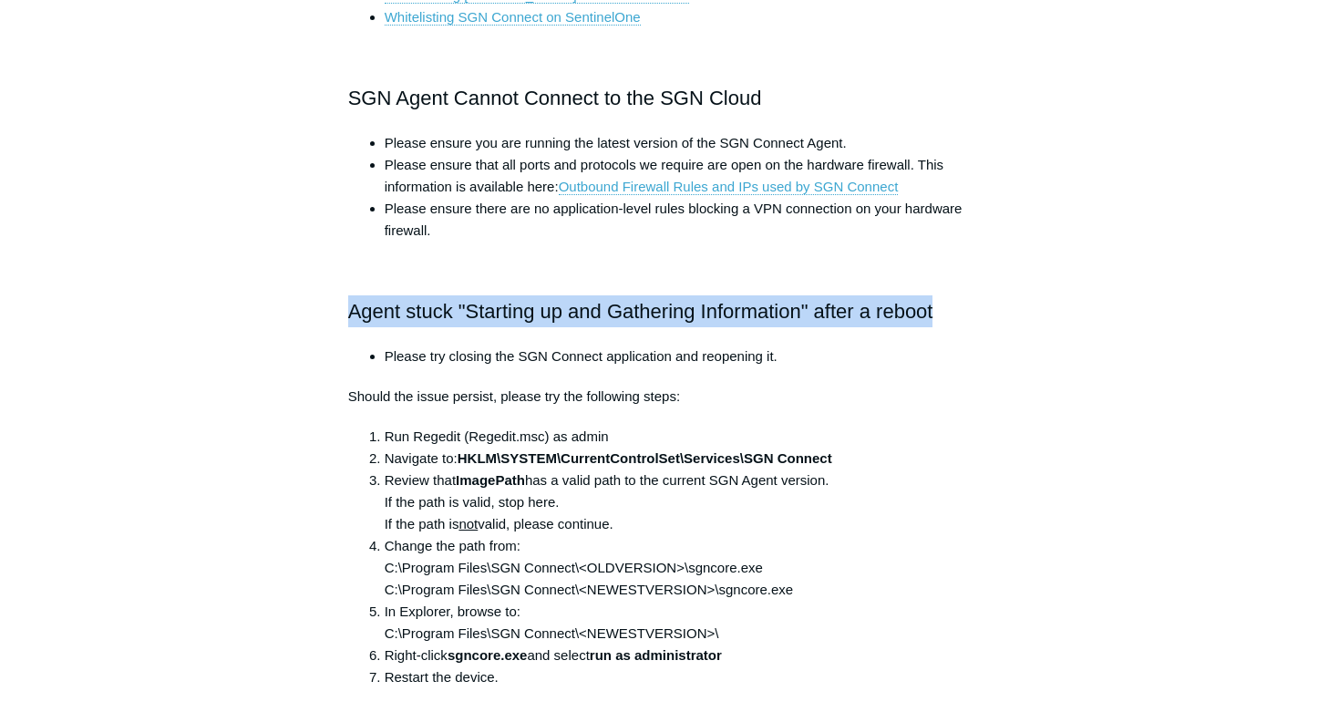
drag, startPoint x: 957, startPoint y: 307, endPoint x: 341, endPoint y: 311, distance: 616.2
copy h2 "Agent stuck "Starting up and Gathering Information" after a reboot"
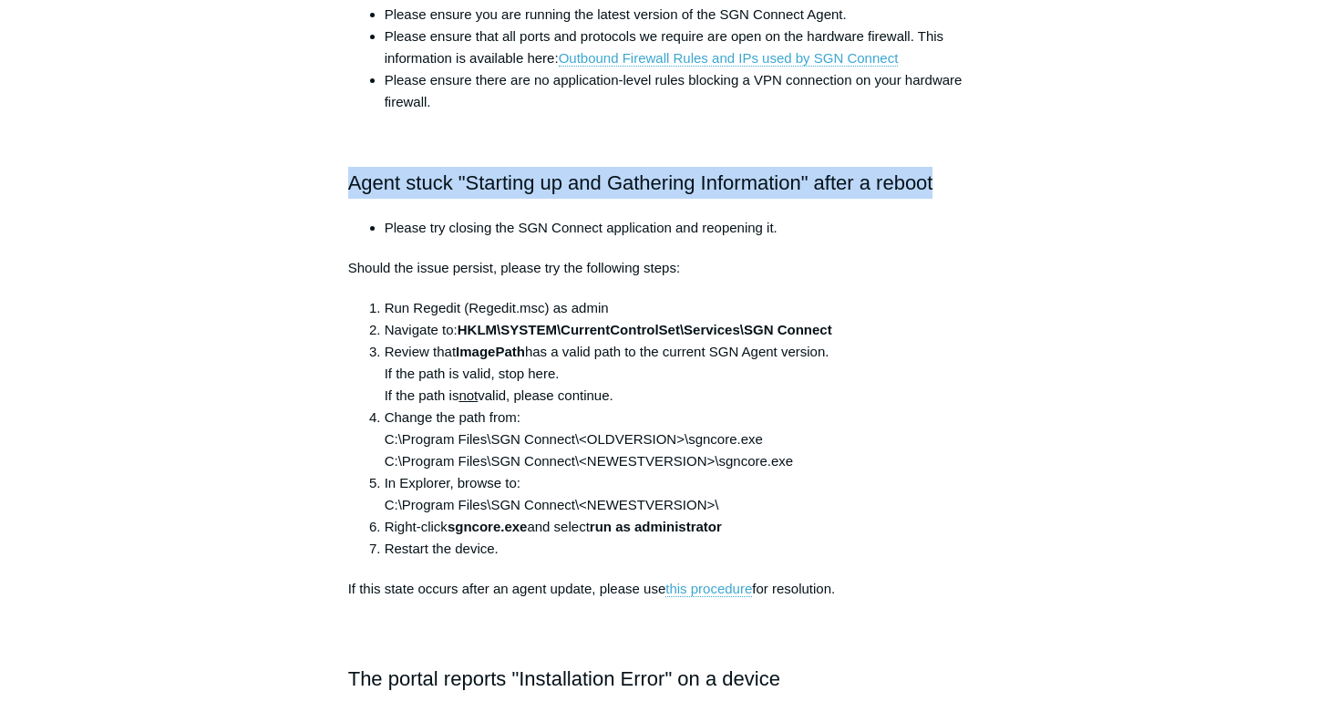
scroll to position [998, 0]
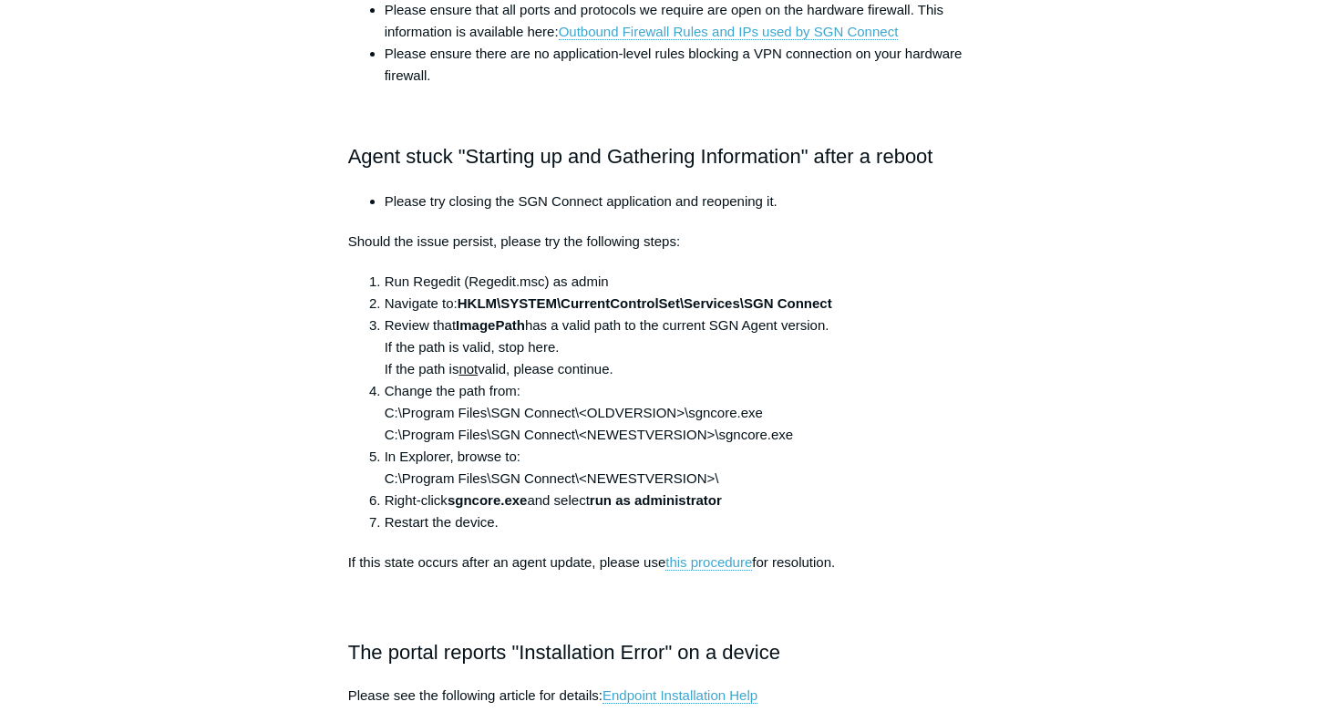
click at [734, 631] on div "The following FAQs help highlight some of the common questions with the SGN Con…" at bounding box center [670, 548] width 644 height 2508
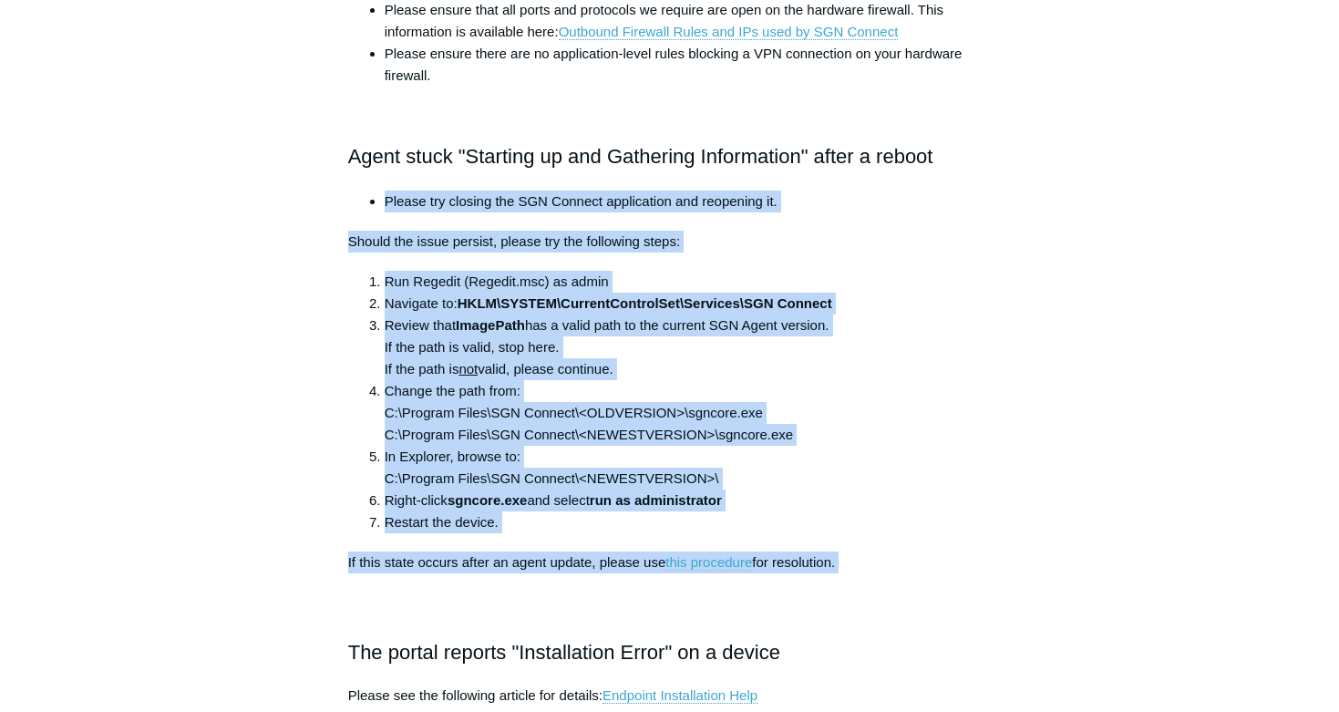
drag, startPoint x: 819, startPoint y: 583, endPoint x: 331, endPoint y: 204, distance: 618.5
copy div "Please try closing the SGN Connect application and reopening it. Should the iss…"
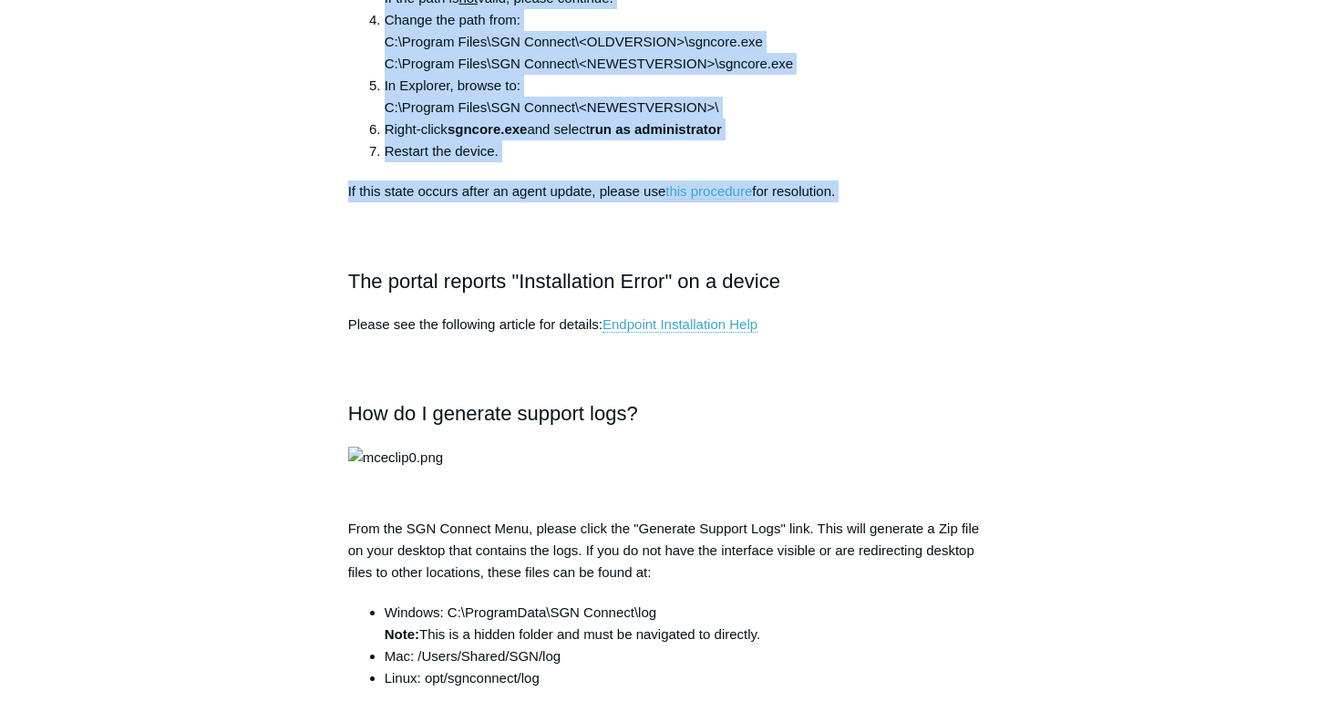
scroll to position [1425, 0]
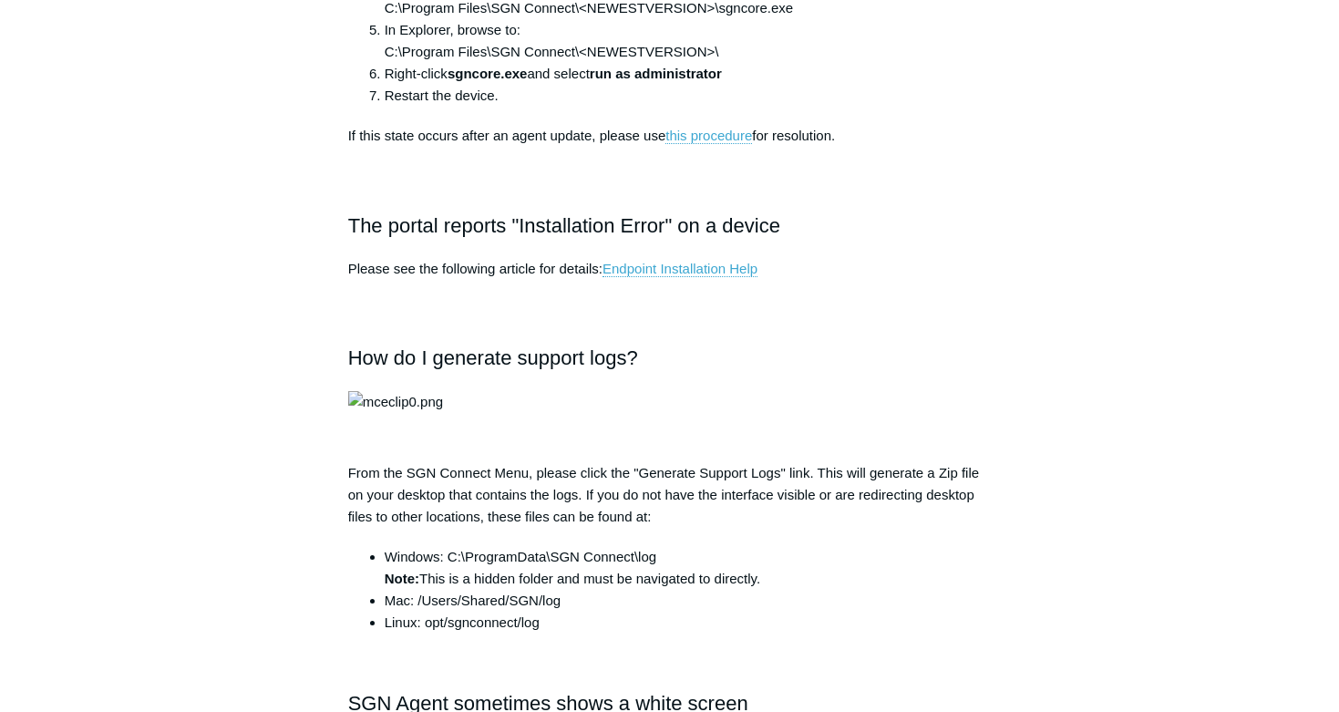
click at [789, 232] on h2 "The portal reports "Installation Error" on a device" at bounding box center [670, 226] width 644 height 32
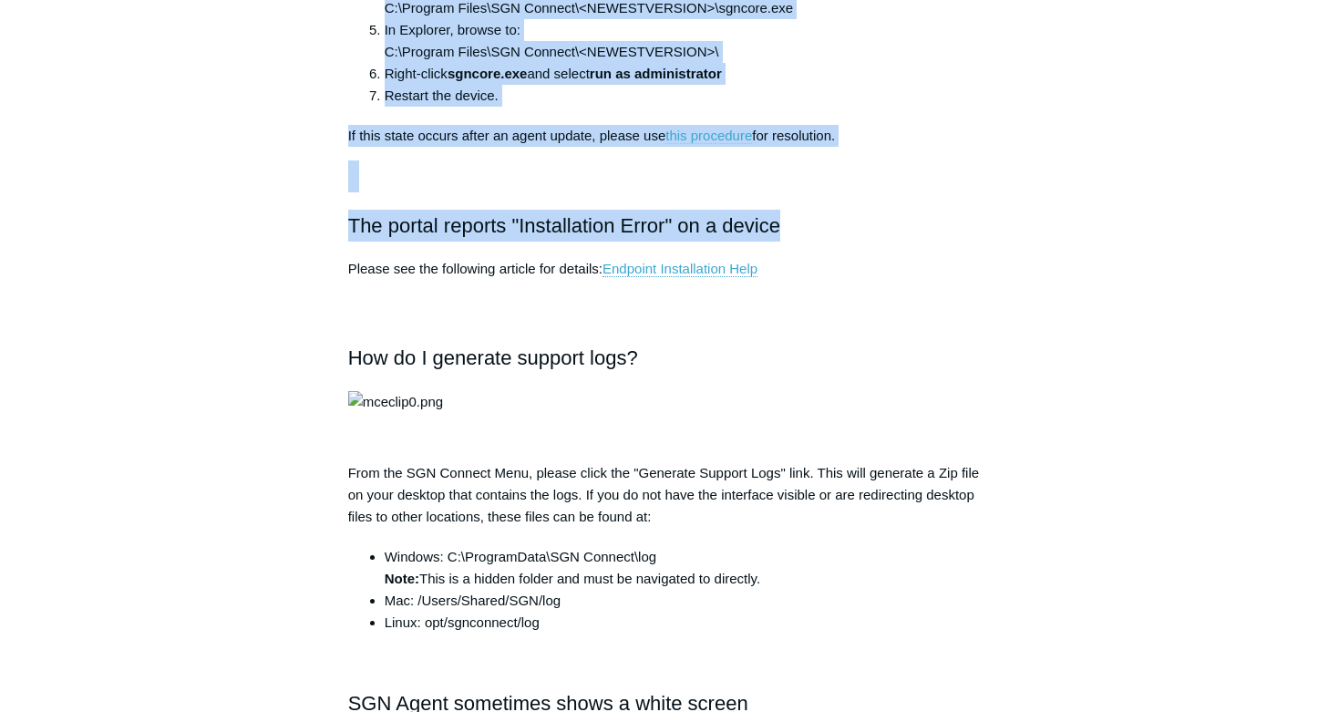
drag, startPoint x: 784, startPoint y: 227, endPoint x: 315, endPoint y: 240, distance: 468.7
click at [314, 240] on div "Articles in this section Installation Procedure for macOS 15 (Sequoia) Check to…" at bounding box center [669, 378] width 1057 height 3277
click at [315, 240] on aside "Articles in this section Installation Procedure for macOS 15 (Sequoia) Check to…" at bounding box center [231, 369] width 180 height 3259
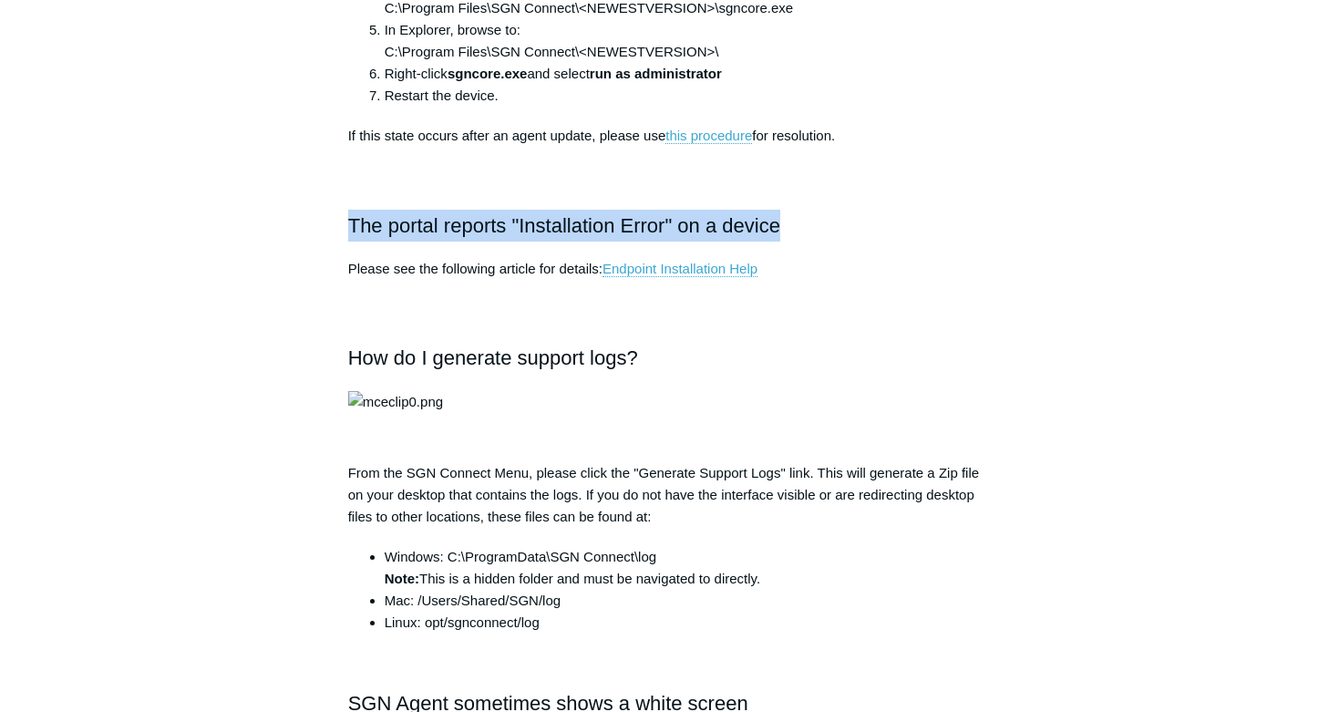
drag, startPoint x: 812, startPoint y: 228, endPoint x: 345, endPoint y: 223, distance: 467.6
click at [345, 223] on article "SGN Connect Agent Troubleshooting Follow Not yet followed by anyone The followi…" at bounding box center [670, 378] width 698 height 3277
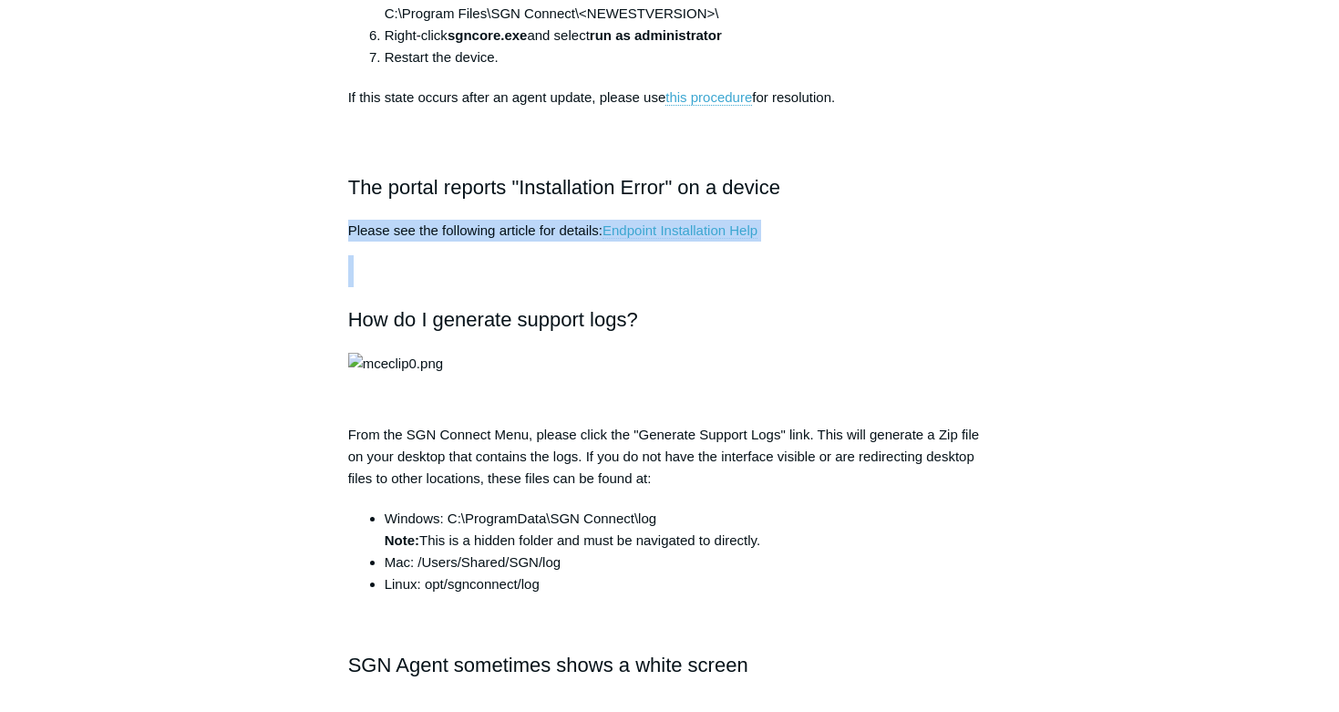
drag, startPoint x: 784, startPoint y: 270, endPoint x: 335, endPoint y: 233, distance: 449.9
click at [335, 233] on article "SGN Connect Agent Troubleshooting Follow Not yet followed by anyone The followi…" at bounding box center [670, 340] width 698 height 3277
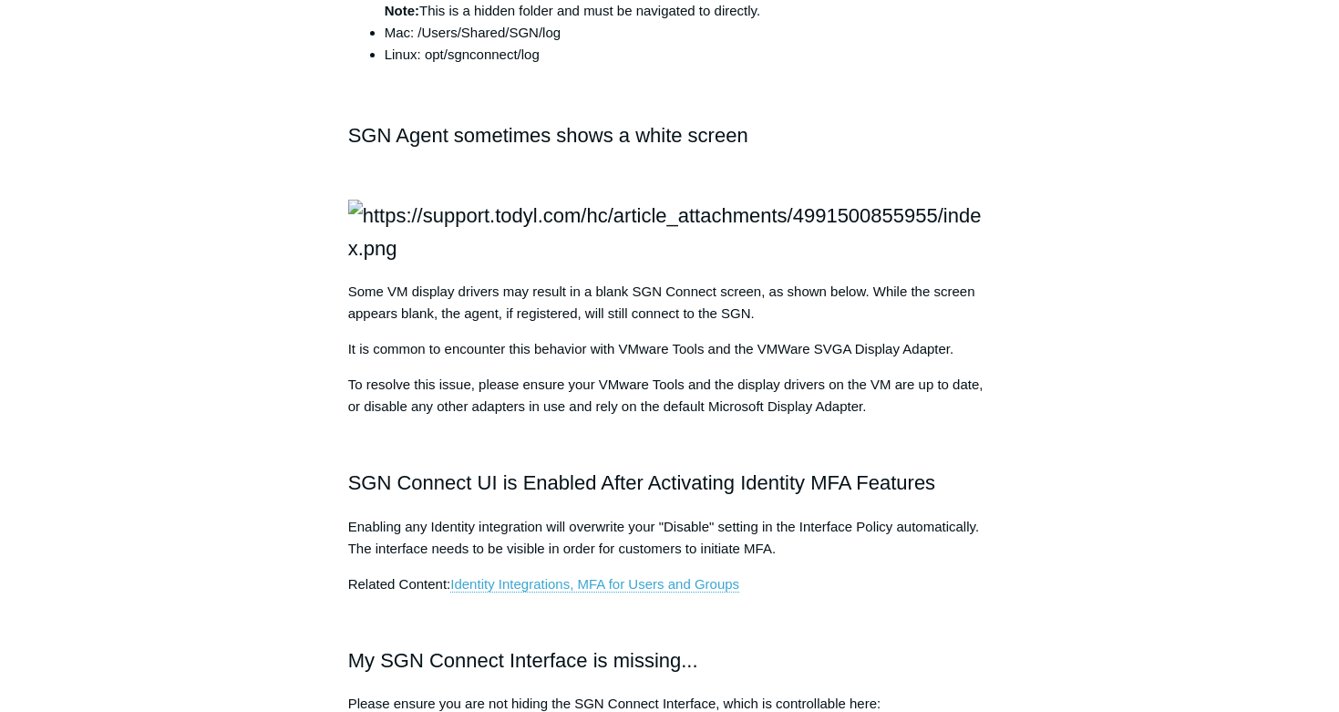
scroll to position [2257, 0]
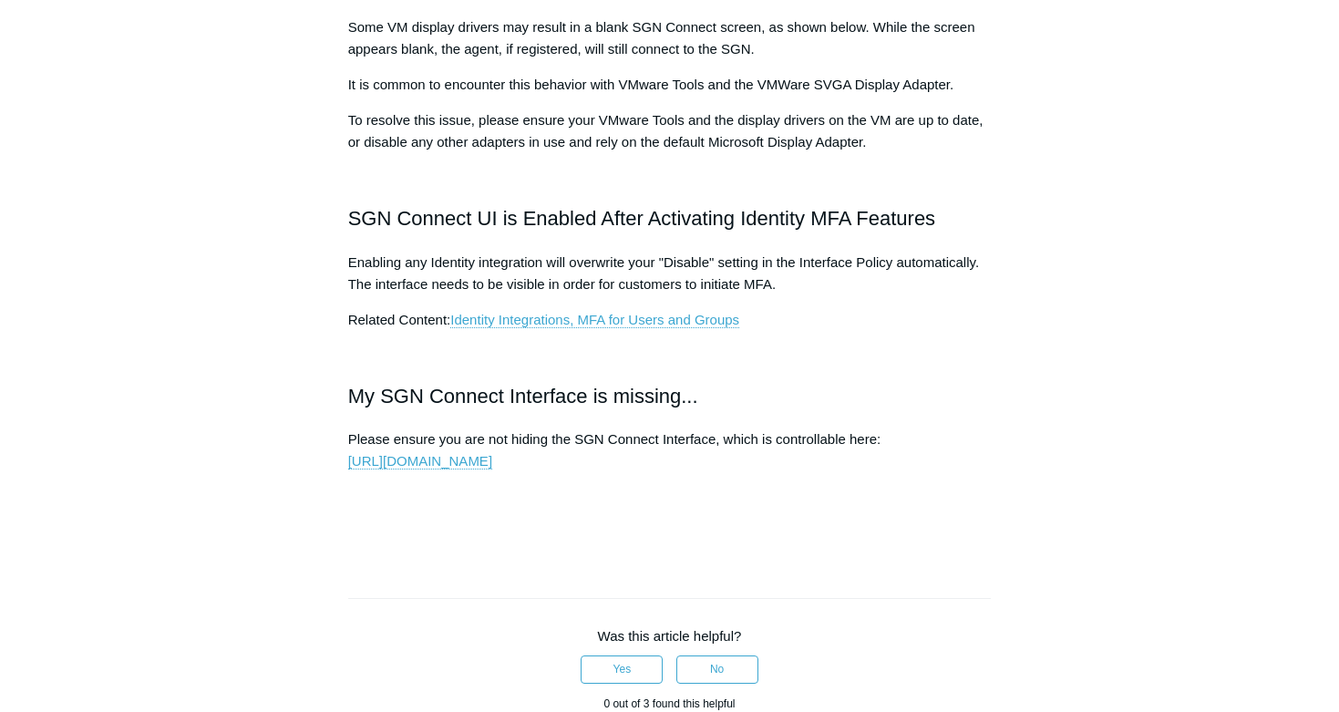
drag, startPoint x: 761, startPoint y: 333, endPoint x: 335, endPoint y: 326, distance: 426.6
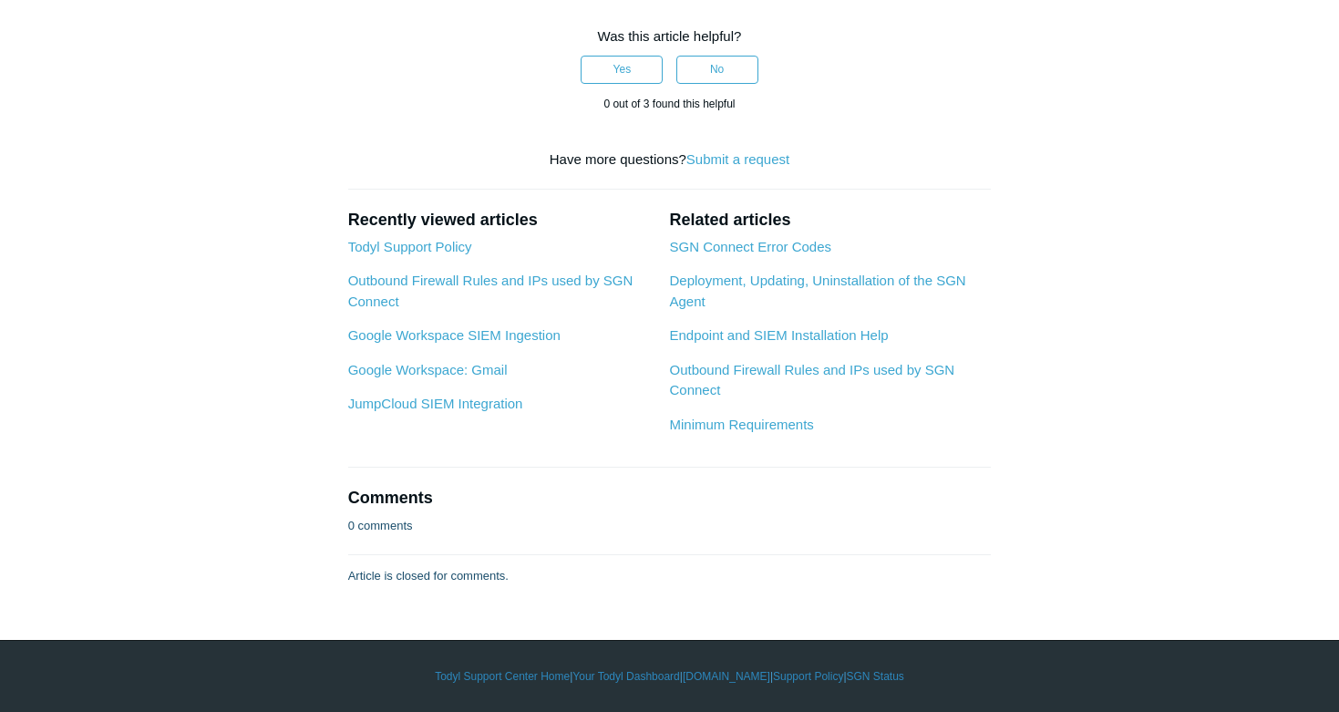
scroll to position [2888, 0]
drag, startPoint x: 890, startPoint y: 336, endPoint x: 335, endPoint y: 202, distance: 571.1
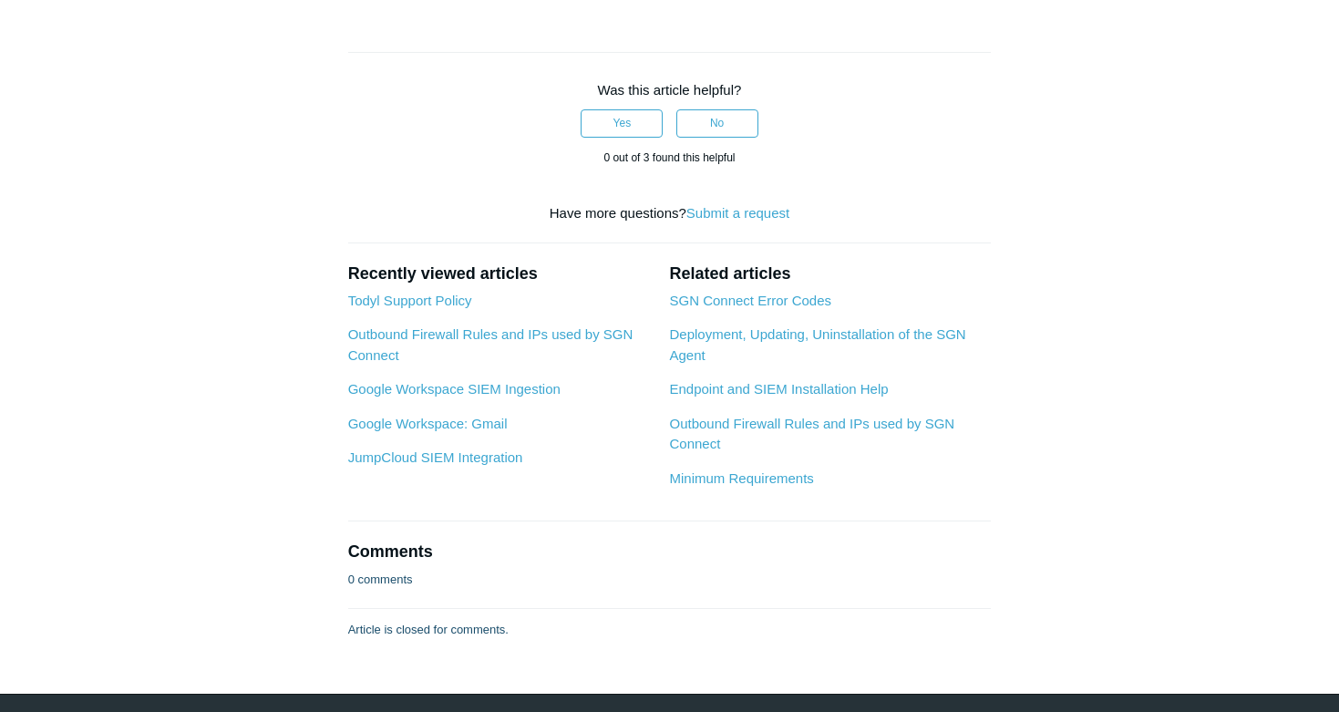
scroll to position [2870, 0]
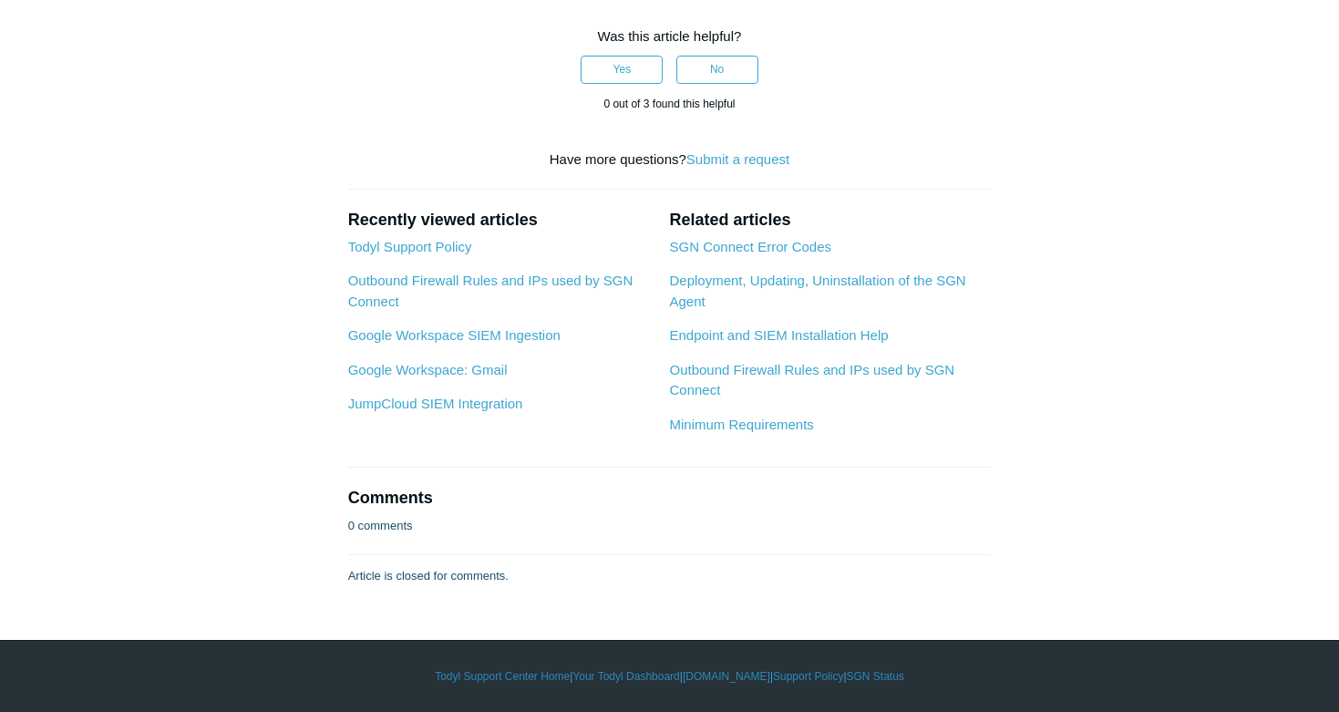
drag, startPoint x: 949, startPoint y: 410, endPoint x: 341, endPoint y: 402, distance: 608.0
drag, startPoint x: 776, startPoint y: 515, endPoint x: 339, endPoint y: 447, distance: 441.9
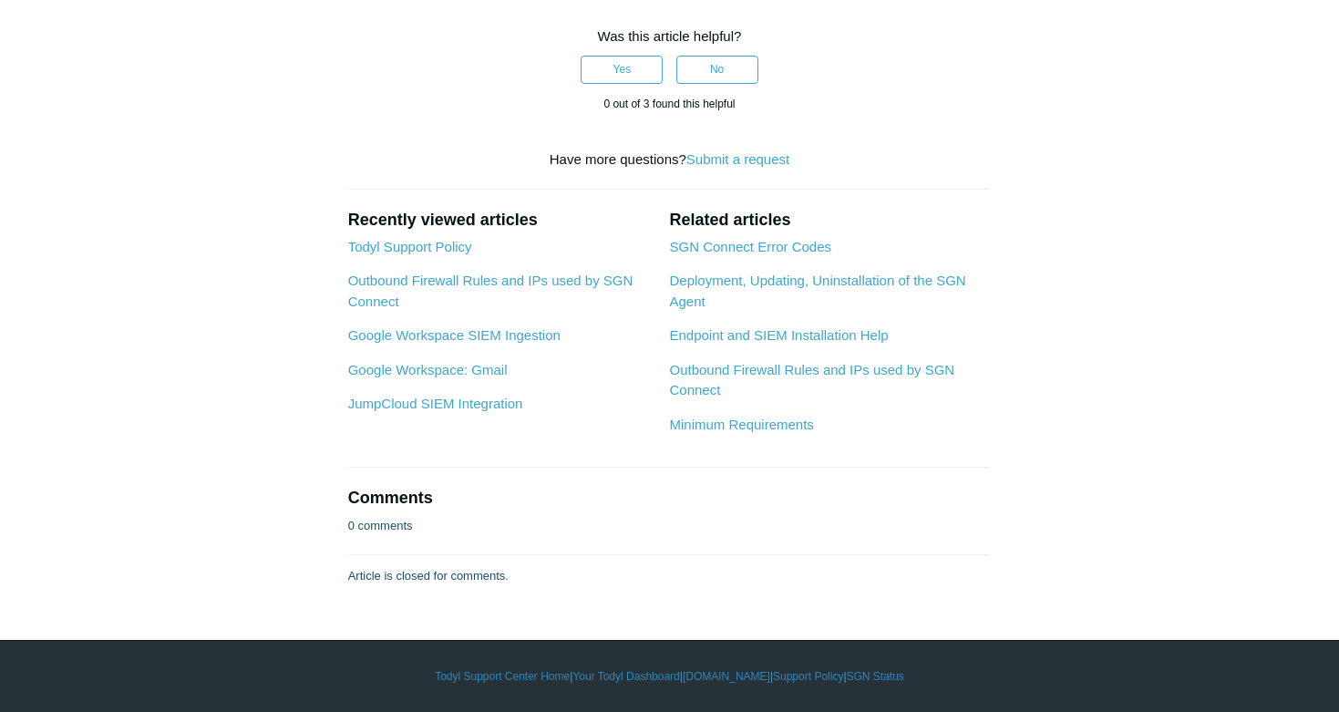
drag, startPoint x: 695, startPoint y: 502, endPoint x: 324, endPoint y: 457, distance: 372.9
drag, startPoint x: 719, startPoint y: 426, endPoint x: 332, endPoint y: 428, distance: 387.4
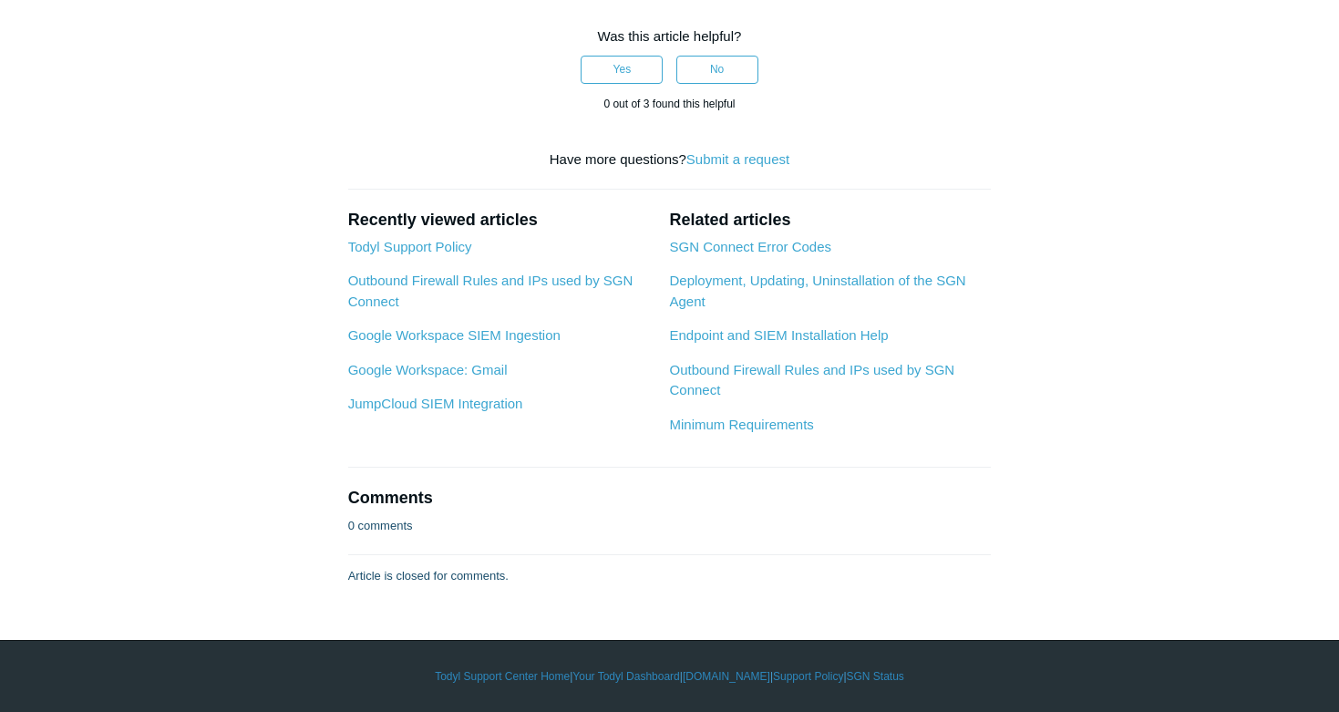
drag, startPoint x: 683, startPoint y: 505, endPoint x: 335, endPoint y: 475, distance: 348.6
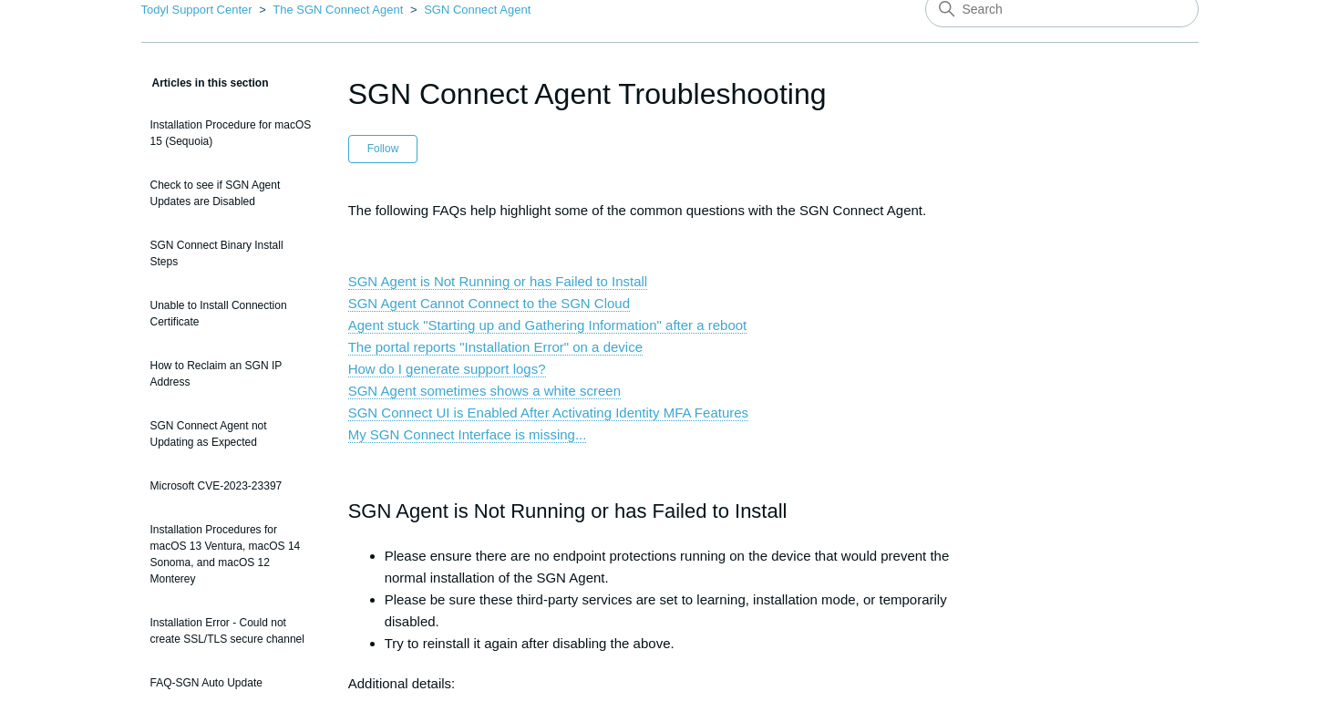
scroll to position [0, 0]
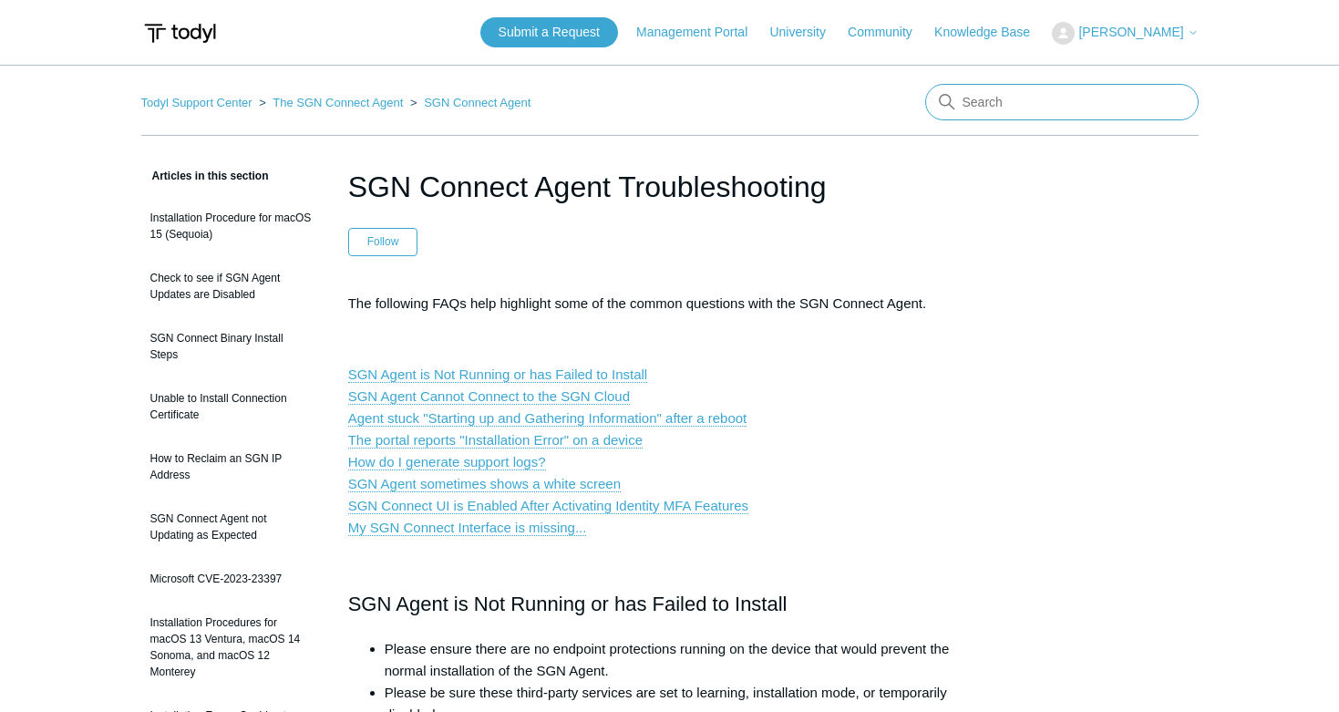
click at [998, 107] on input "Search" at bounding box center [1061, 102] width 273 height 36
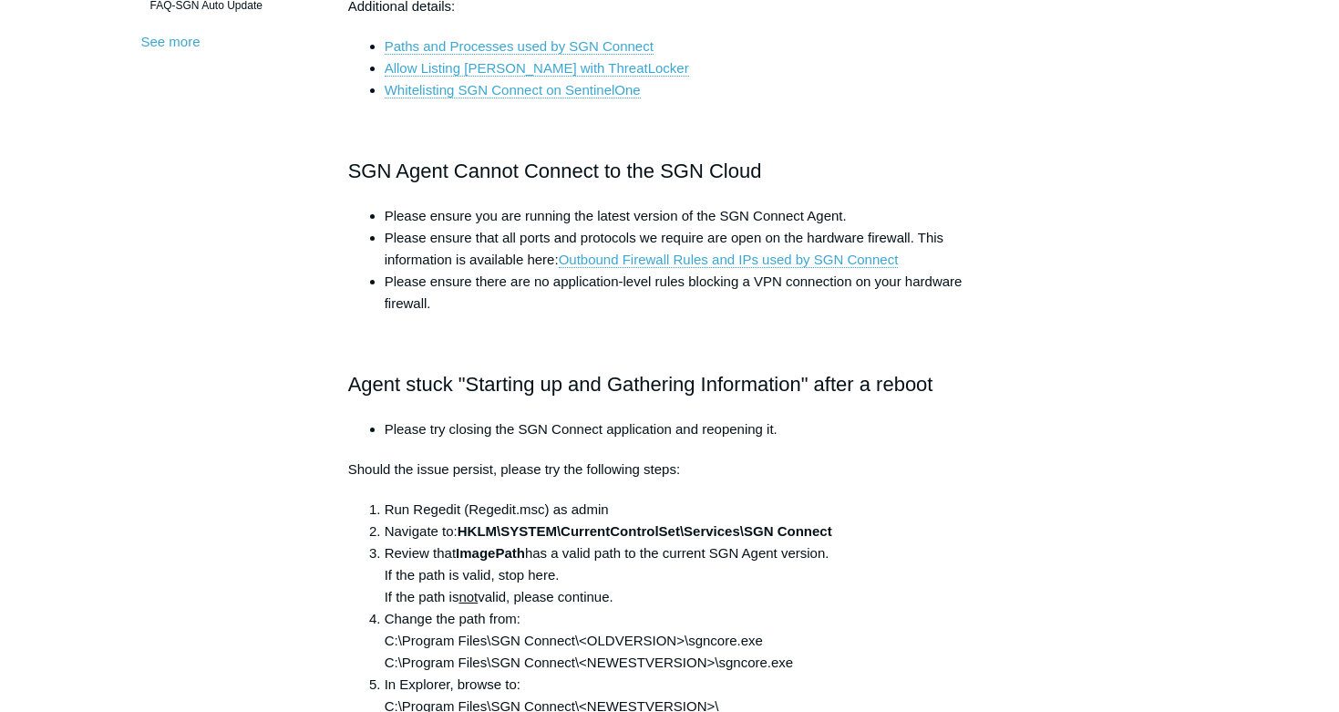
scroll to position [763, 0]
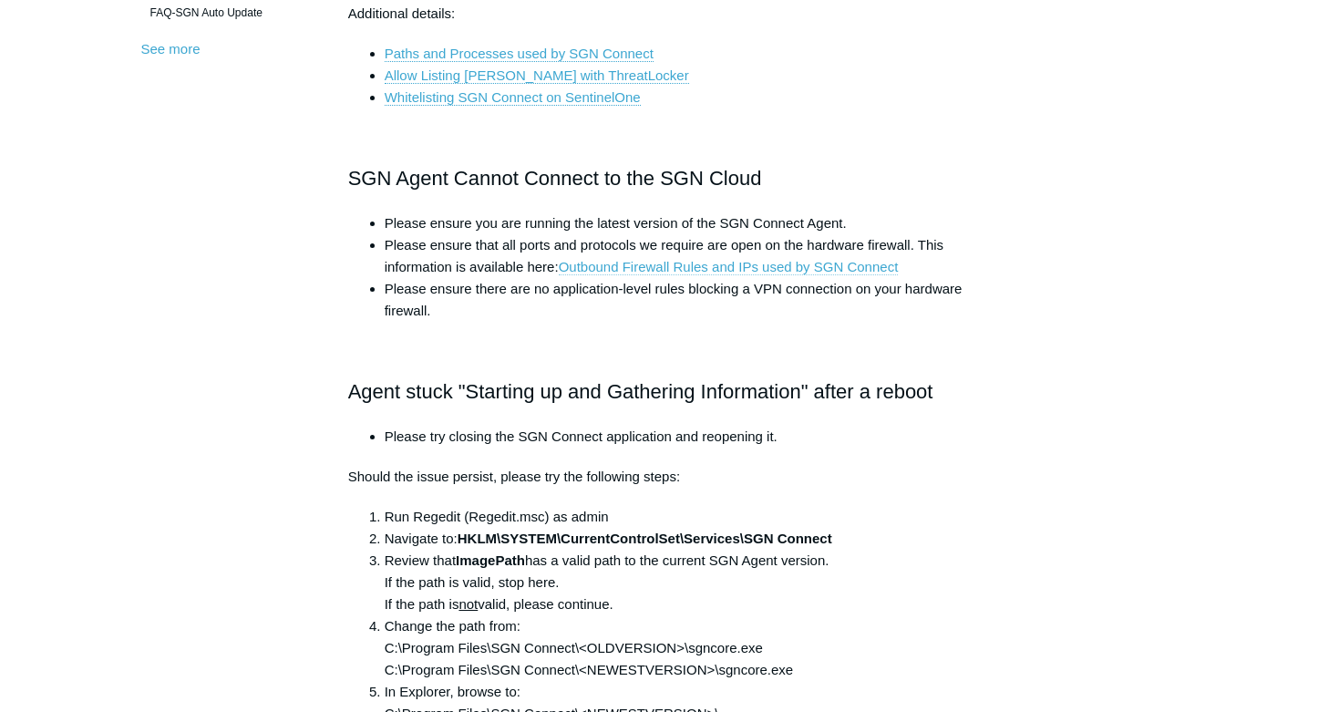
click at [635, 268] on link "Outbound Firewall Rules and IPs used by SGN Connect" at bounding box center [729, 267] width 340 height 16
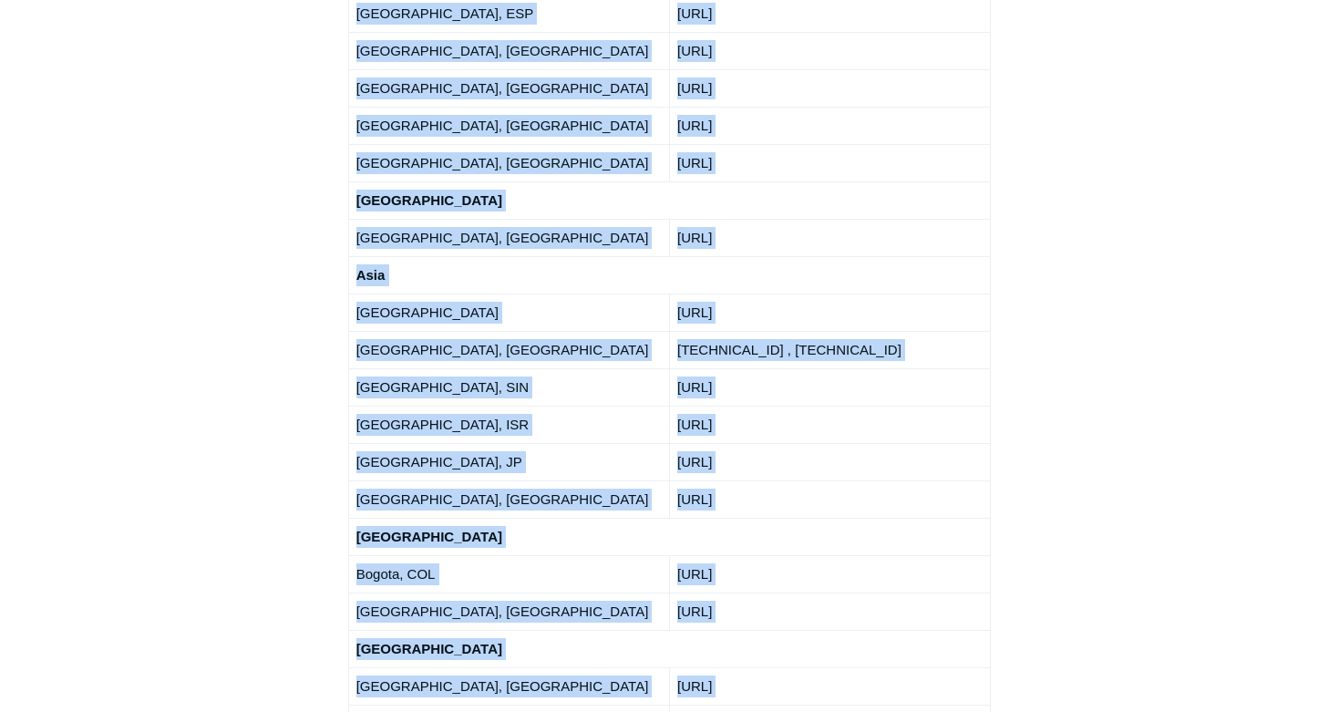
scroll to position [3381, 0]
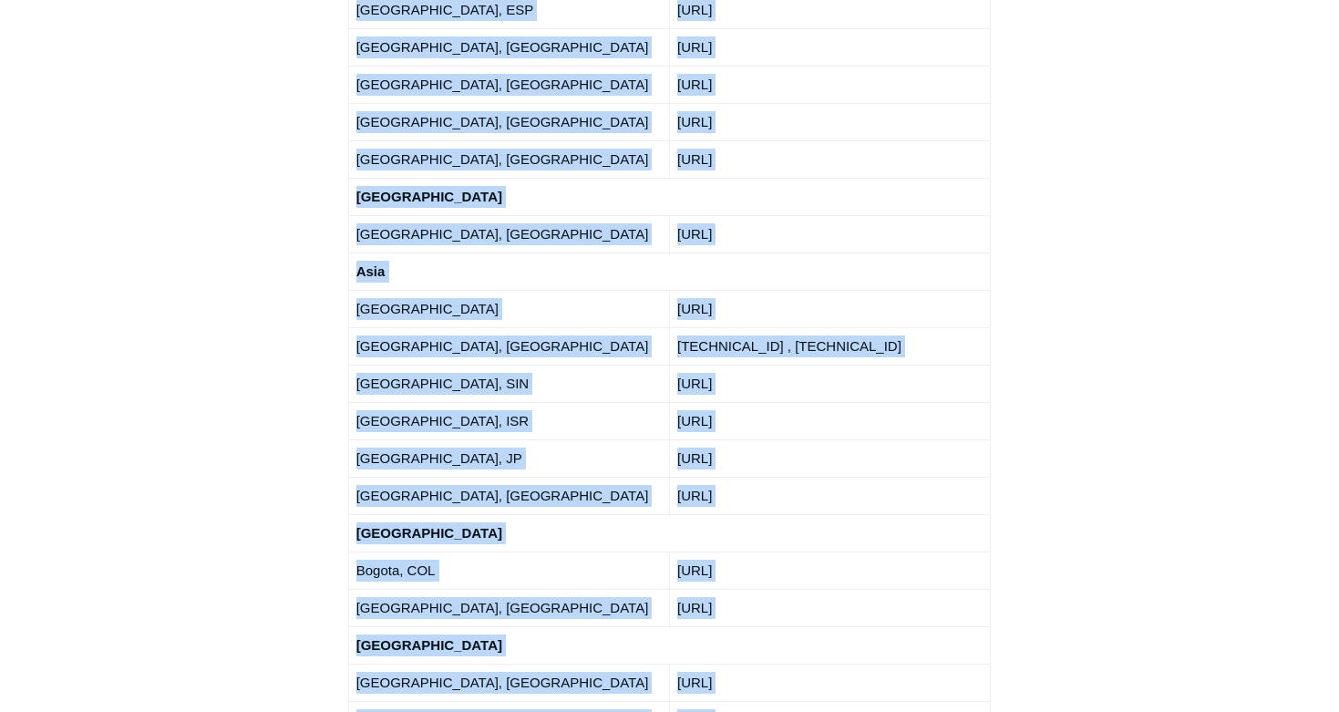
drag, startPoint x: 348, startPoint y: 331, endPoint x: 833, endPoint y: 514, distance: 518.4
copy div "Lore ipsumdo sitametc adi elits, doeiusmod, tem IN utlabo etdo ma ali ENI. Adm …"
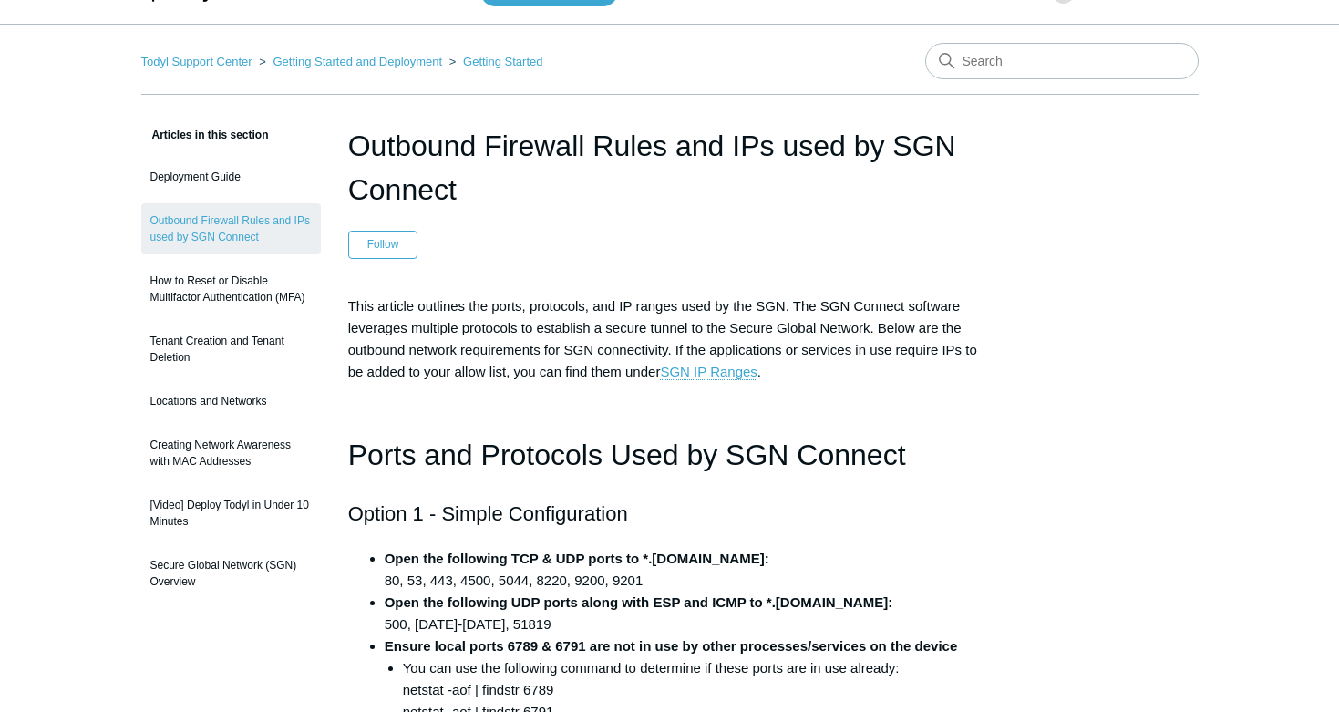
scroll to position [0, 0]
